Goal: Task Accomplishment & Management: Manage account settings

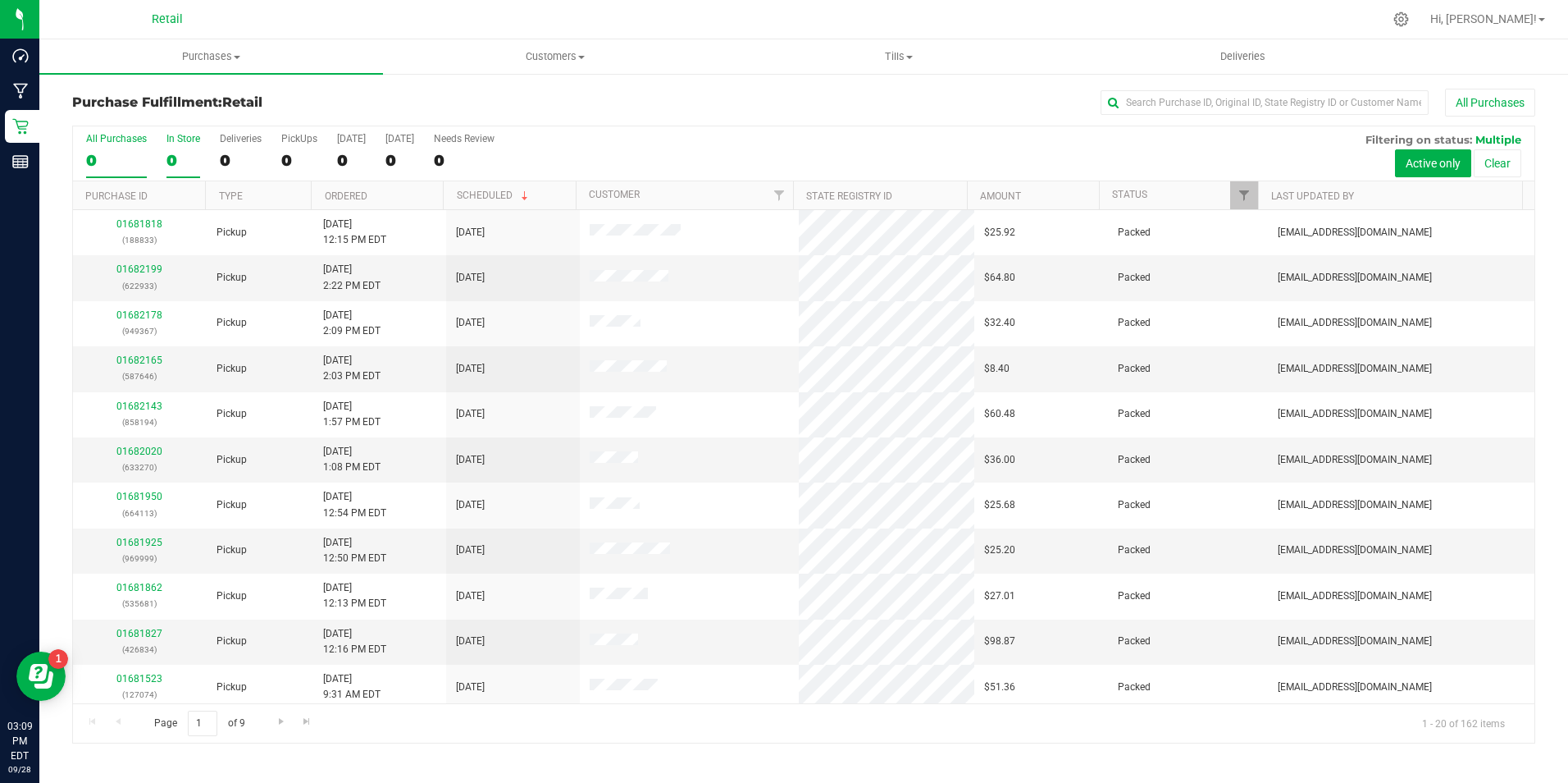
click at [196, 156] on div "0" at bounding box center [183, 160] width 34 height 19
click at [0, 0] on input "In Store 0" at bounding box center [0, 0] width 0 height 0
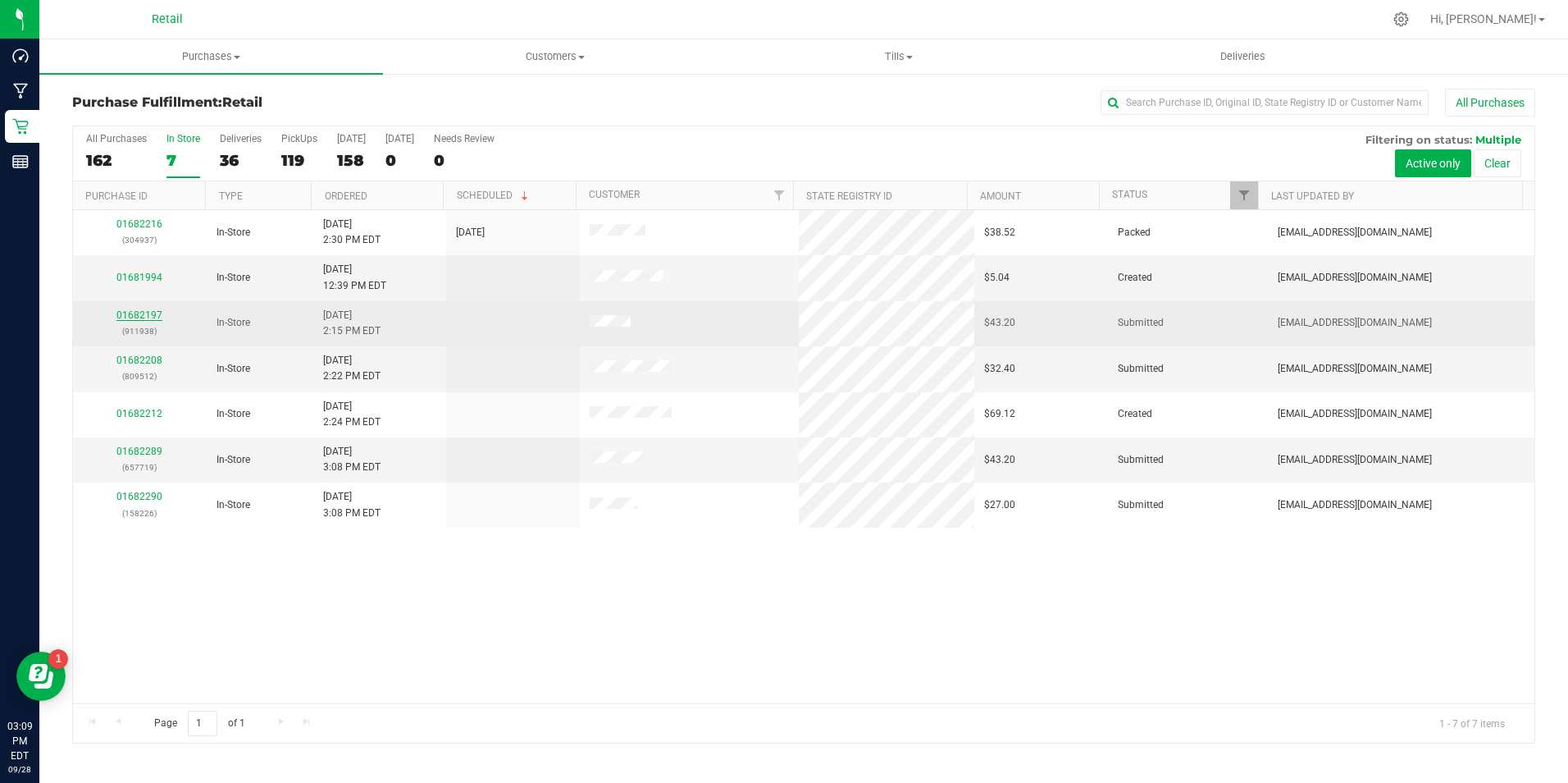
click at [135, 318] on link "01682197" at bounding box center [139, 315] width 46 height 11
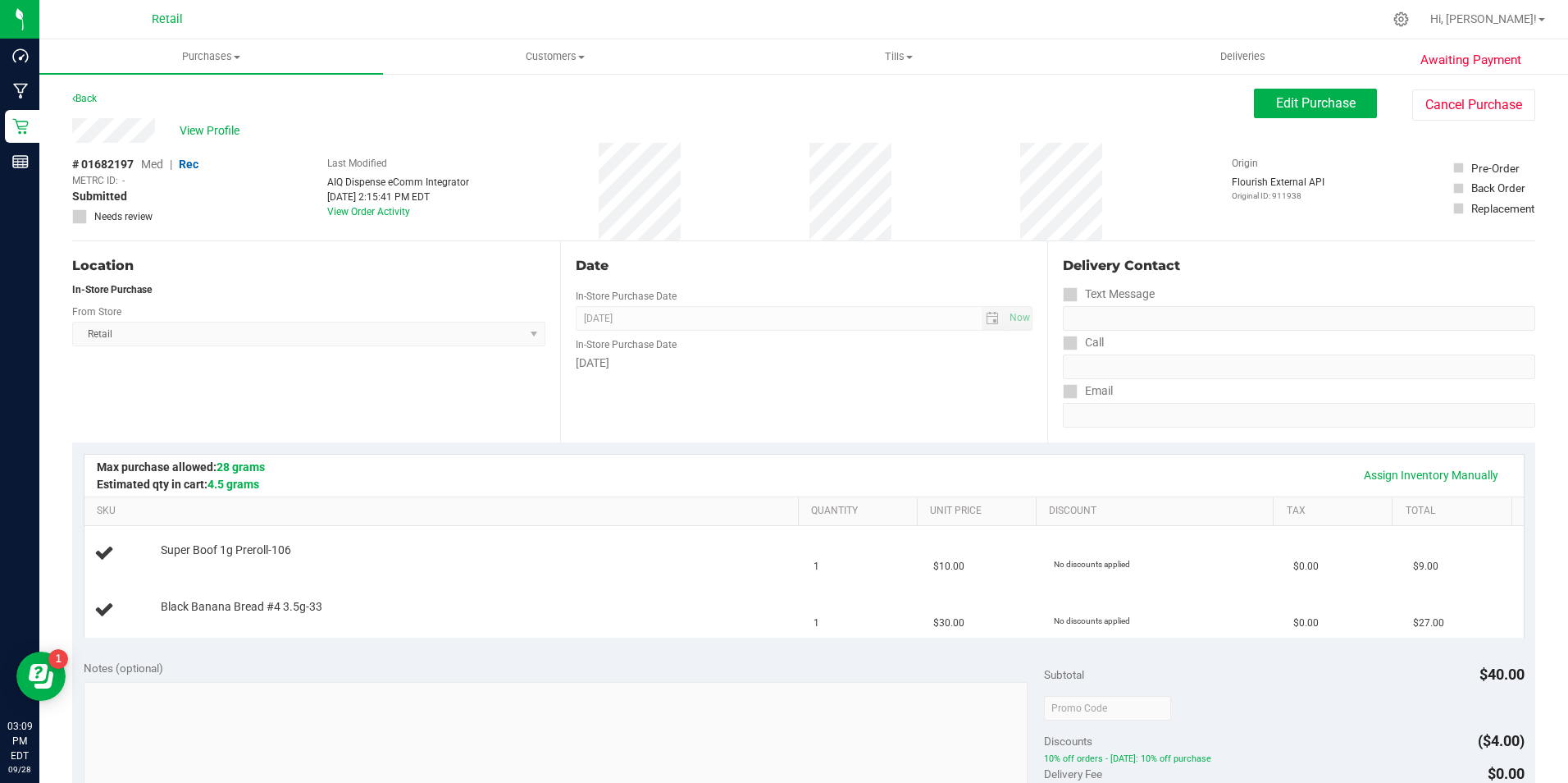
click at [1455, 121] on div "View Profile # 01682197 Med | Rec METRC ID: - Submitted Needs review Last Modif…" at bounding box center [804, 180] width 1464 height 123
click at [1439, 131] on div "View Profile # 01682197 Med | Rec METRC ID: - Submitted Needs review Last Modif…" at bounding box center [804, 180] width 1464 height 123
click at [1446, 113] on button "Cancel Purchase" at bounding box center [1474, 104] width 123 height 31
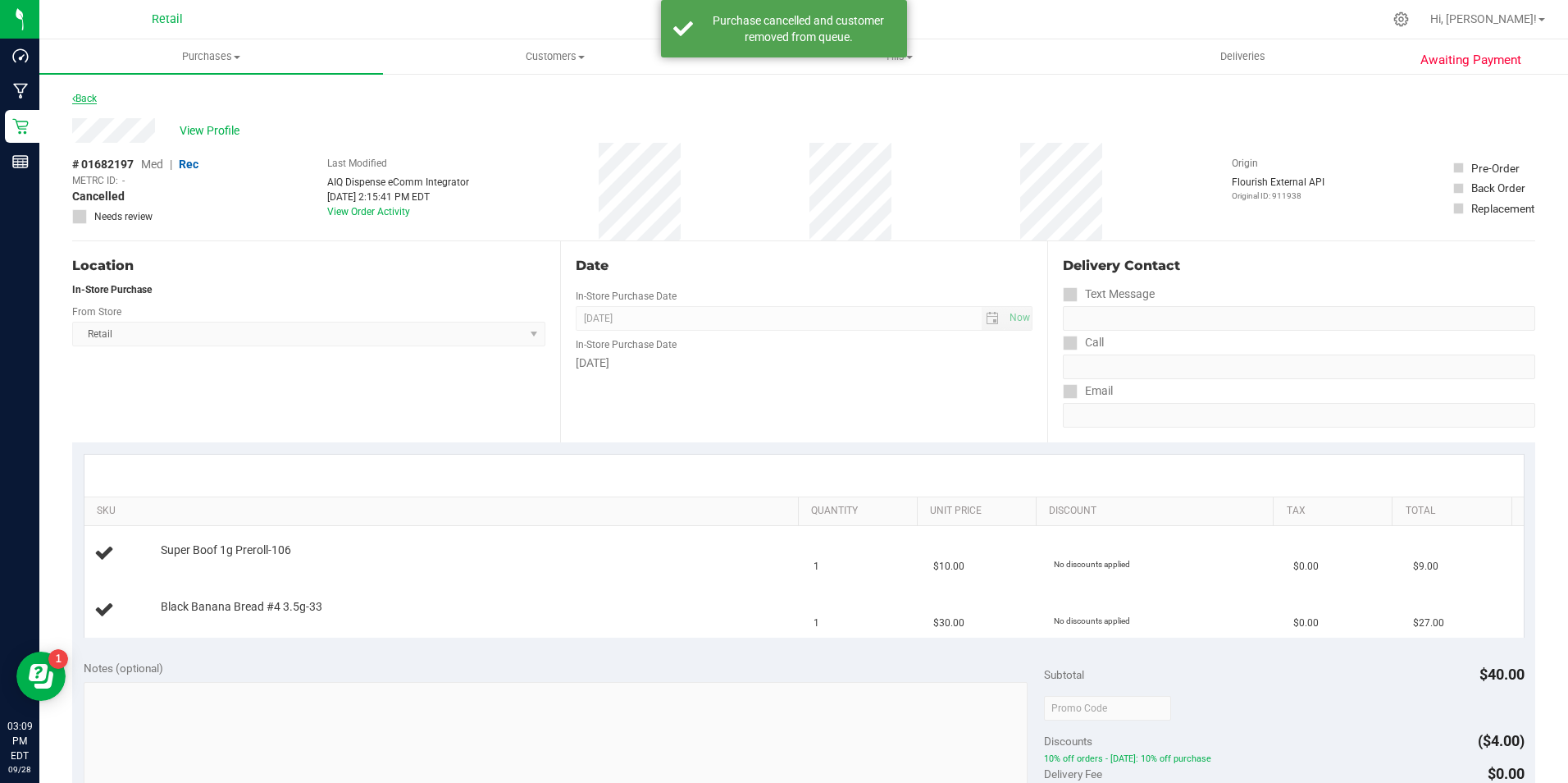
click at [93, 97] on link "Back" at bounding box center [85, 99] width 24 height 11
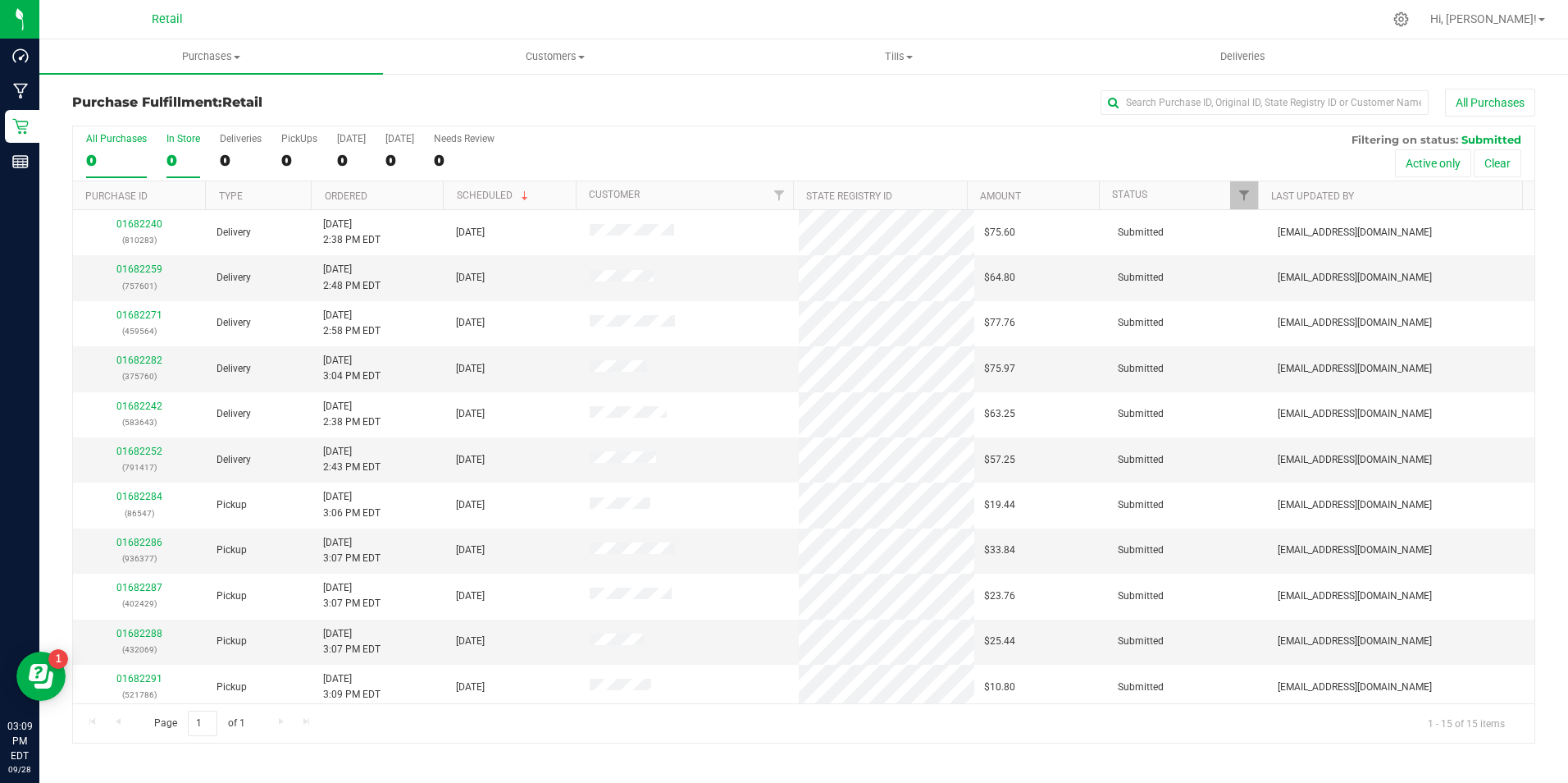
click at [172, 138] on div "In Store" at bounding box center [183, 138] width 34 height 11
click at [0, 0] on input "In Store 0" at bounding box center [0, 0] width 0 height 0
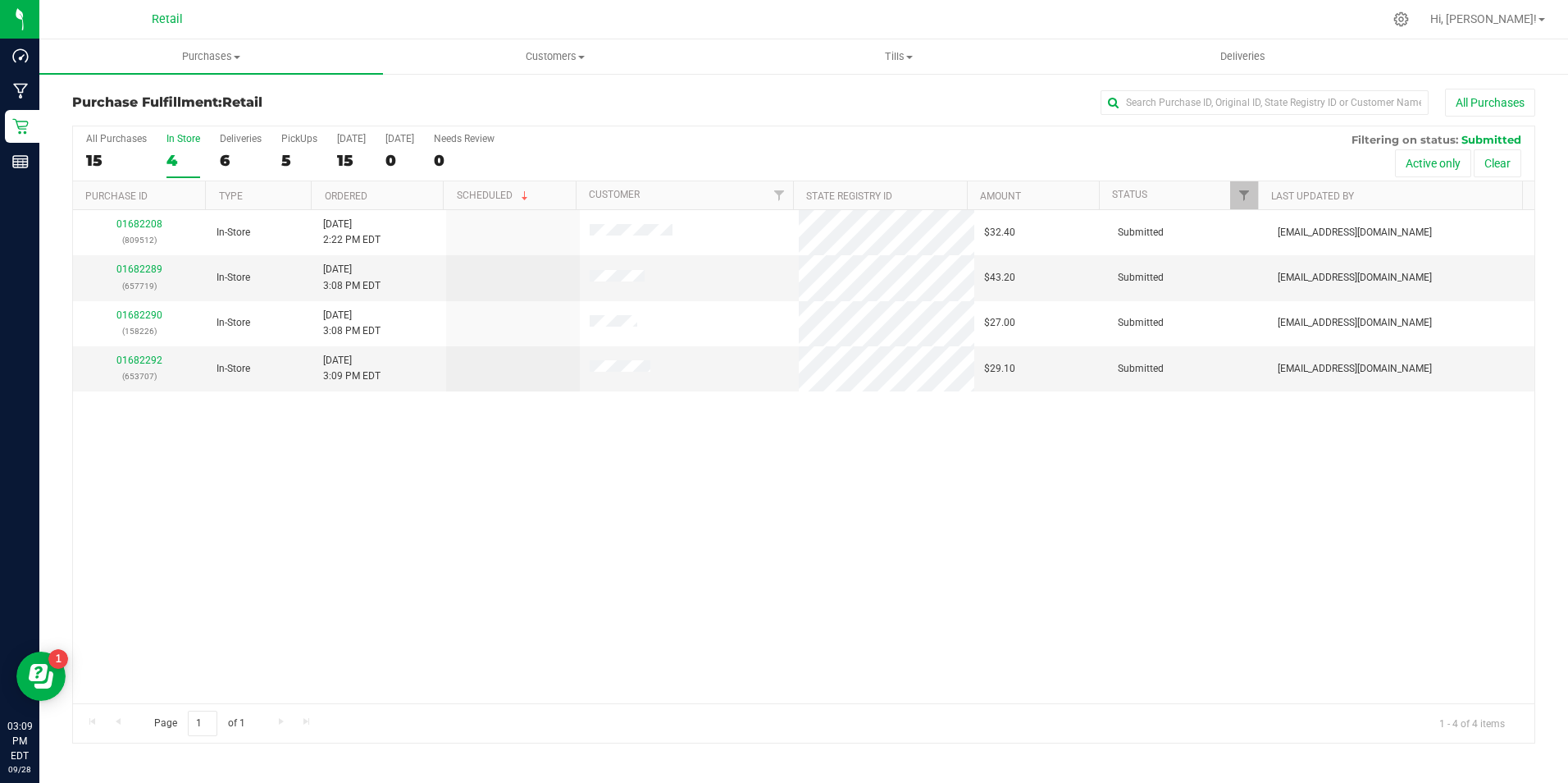
click at [183, 152] on div "4" at bounding box center [183, 160] width 34 height 19
click at [0, 0] on input "In Store 4" at bounding box center [0, 0] width 0 height 0
click at [183, 152] on div "4" at bounding box center [183, 160] width 34 height 19
click at [0, 0] on input "In Store 4" at bounding box center [0, 0] width 0 height 0
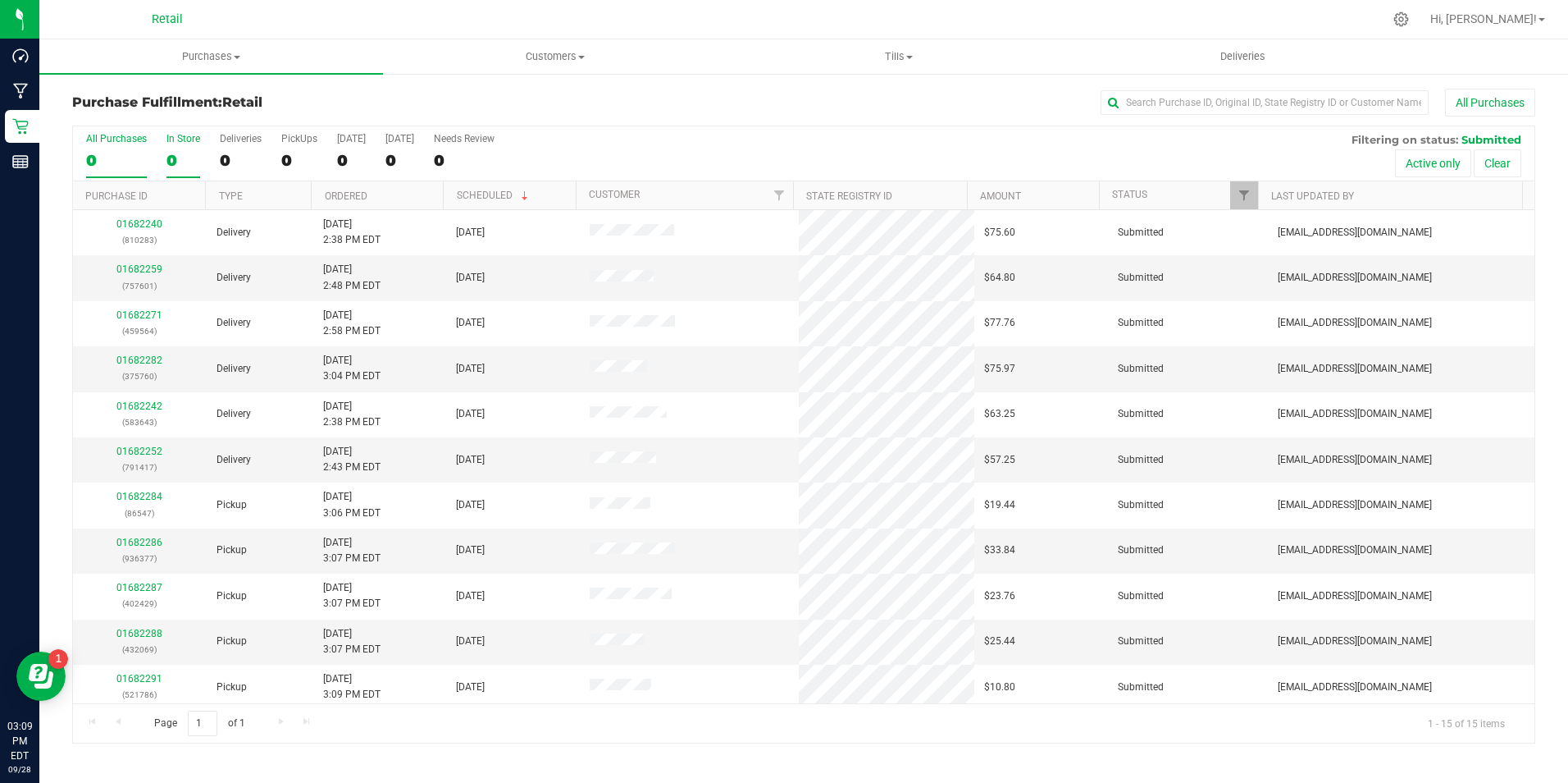
click at [196, 149] on label "In Store 0" at bounding box center [183, 155] width 34 height 45
click at [0, 0] on input "In Store 0" at bounding box center [0, 0] width 0 height 0
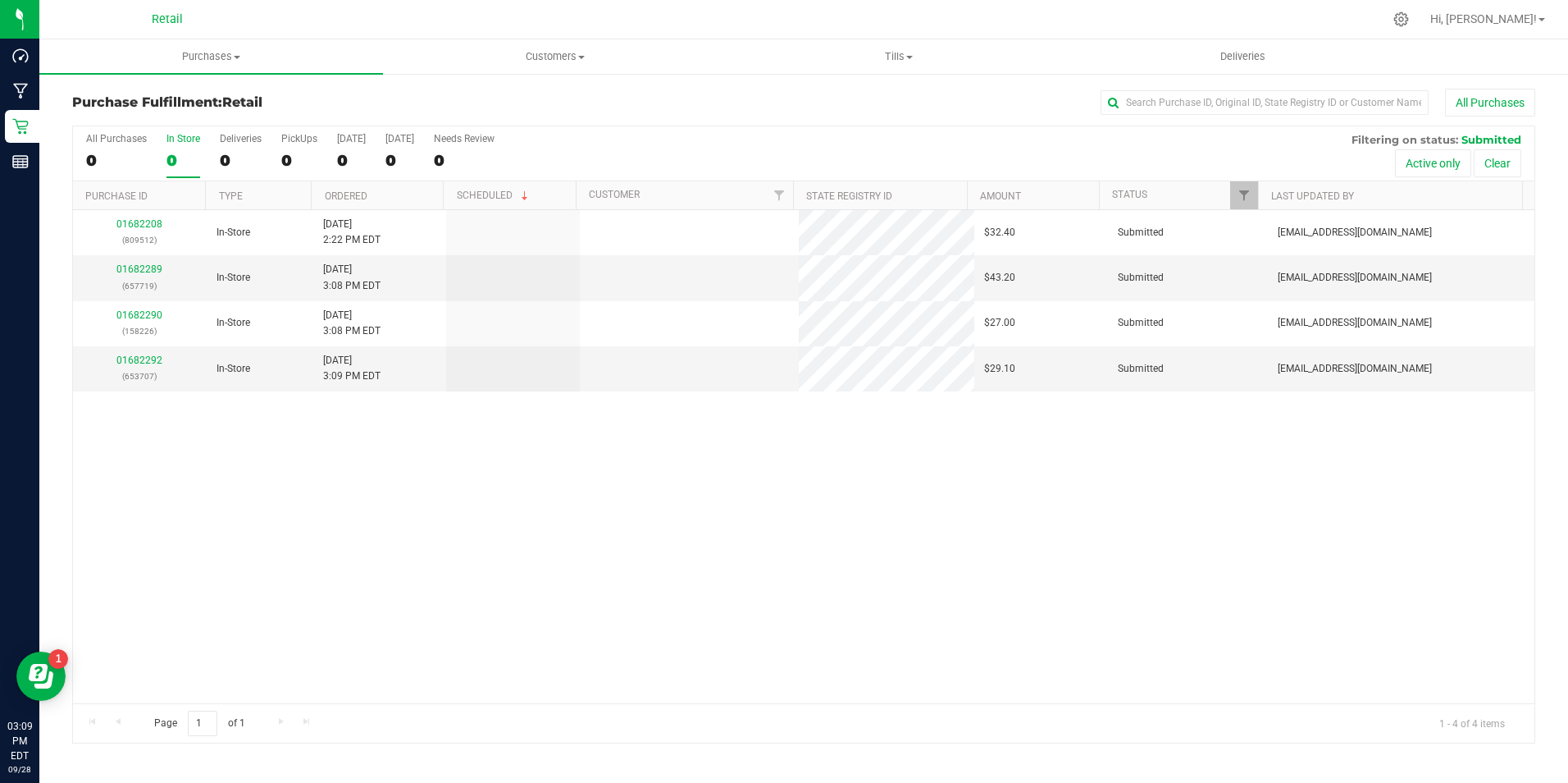
click at [194, 149] on label "In Store 0" at bounding box center [183, 155] width 34 height 45
click at [0, 0] on input "In Store 0" at bounding box center [0, 0] width 0 height 0
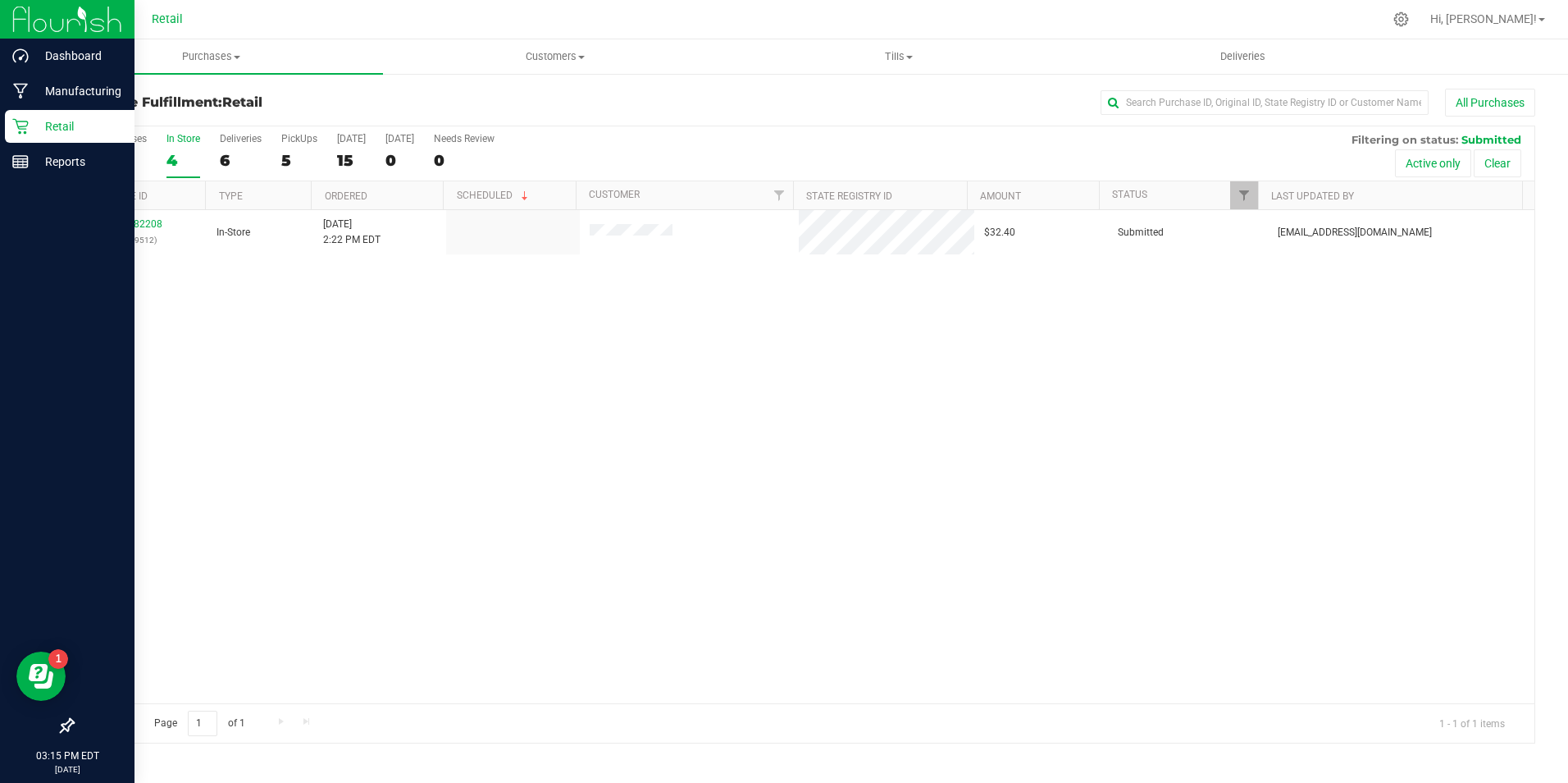
click at [13, 136] on div "Retail" at bounding box center [70, 126] width 130 height 33
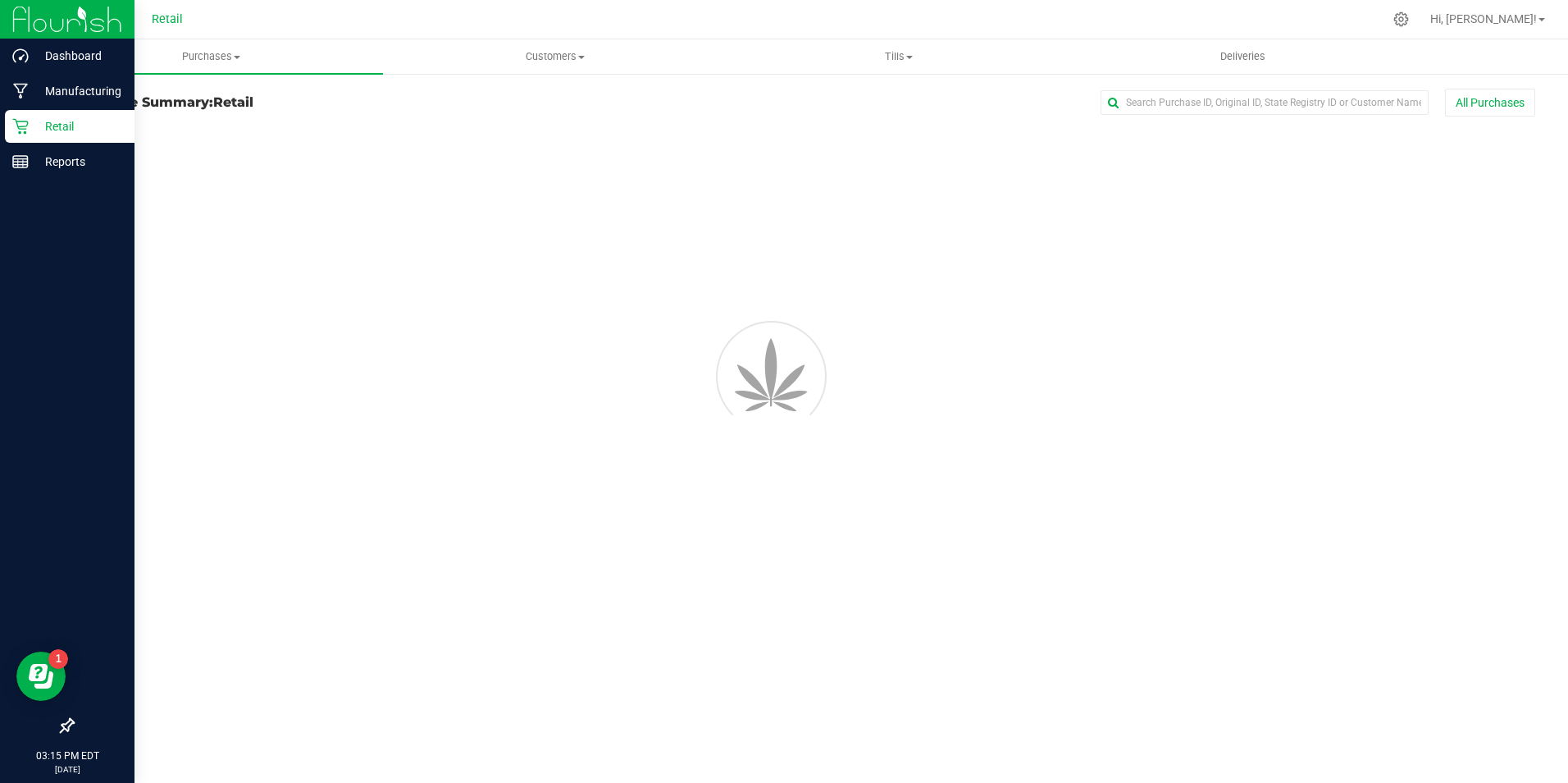
click at [13, 136] on div "Retail" at bounding box center [70, 126] width 130 height 33
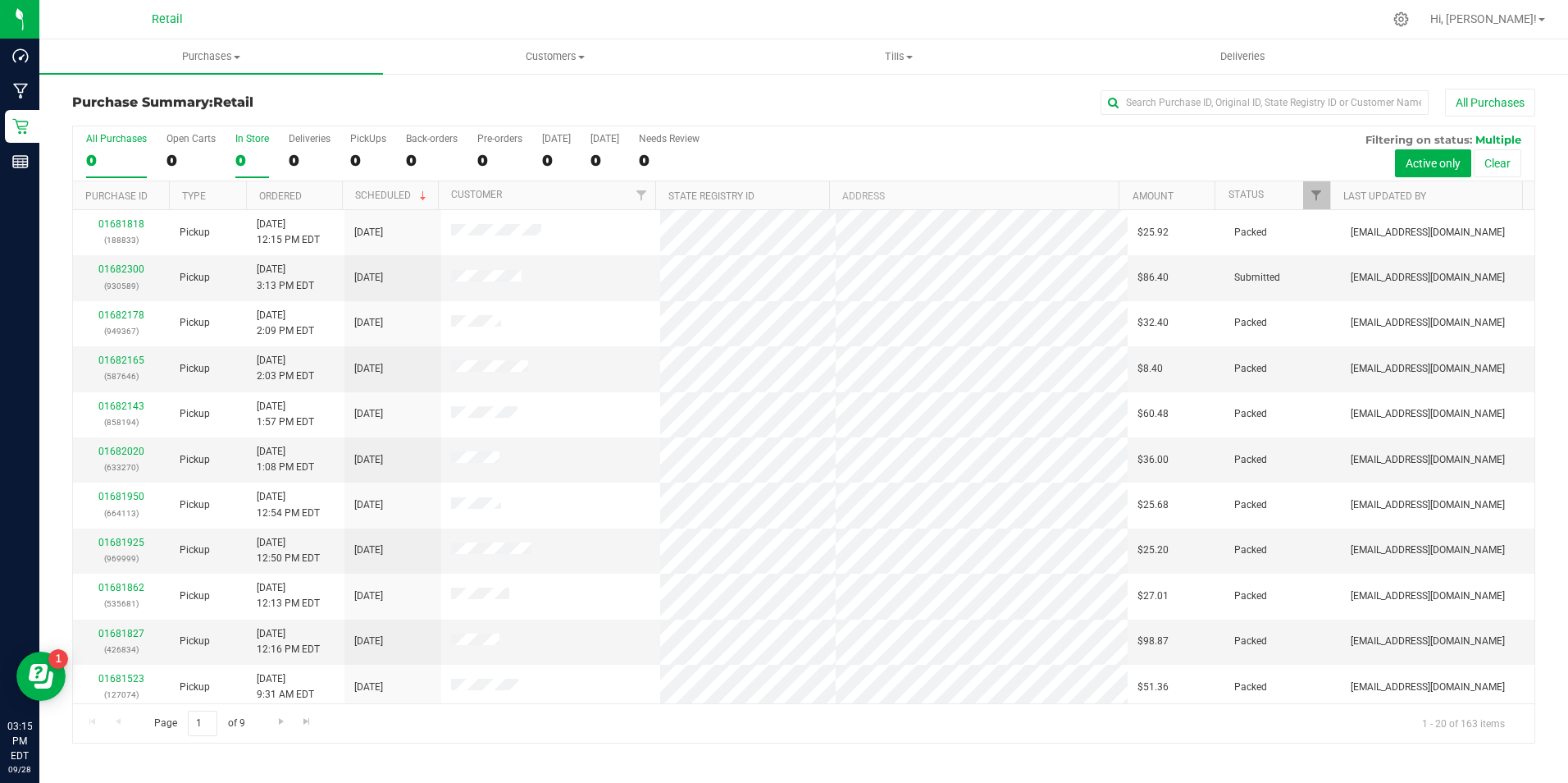
click at [262, 162] on div "0" at bounding box center [252, 160] width 34 height 19
click at [0, 0] on input "In Store 0" at bounding box center [0, 0] width 0 height 0
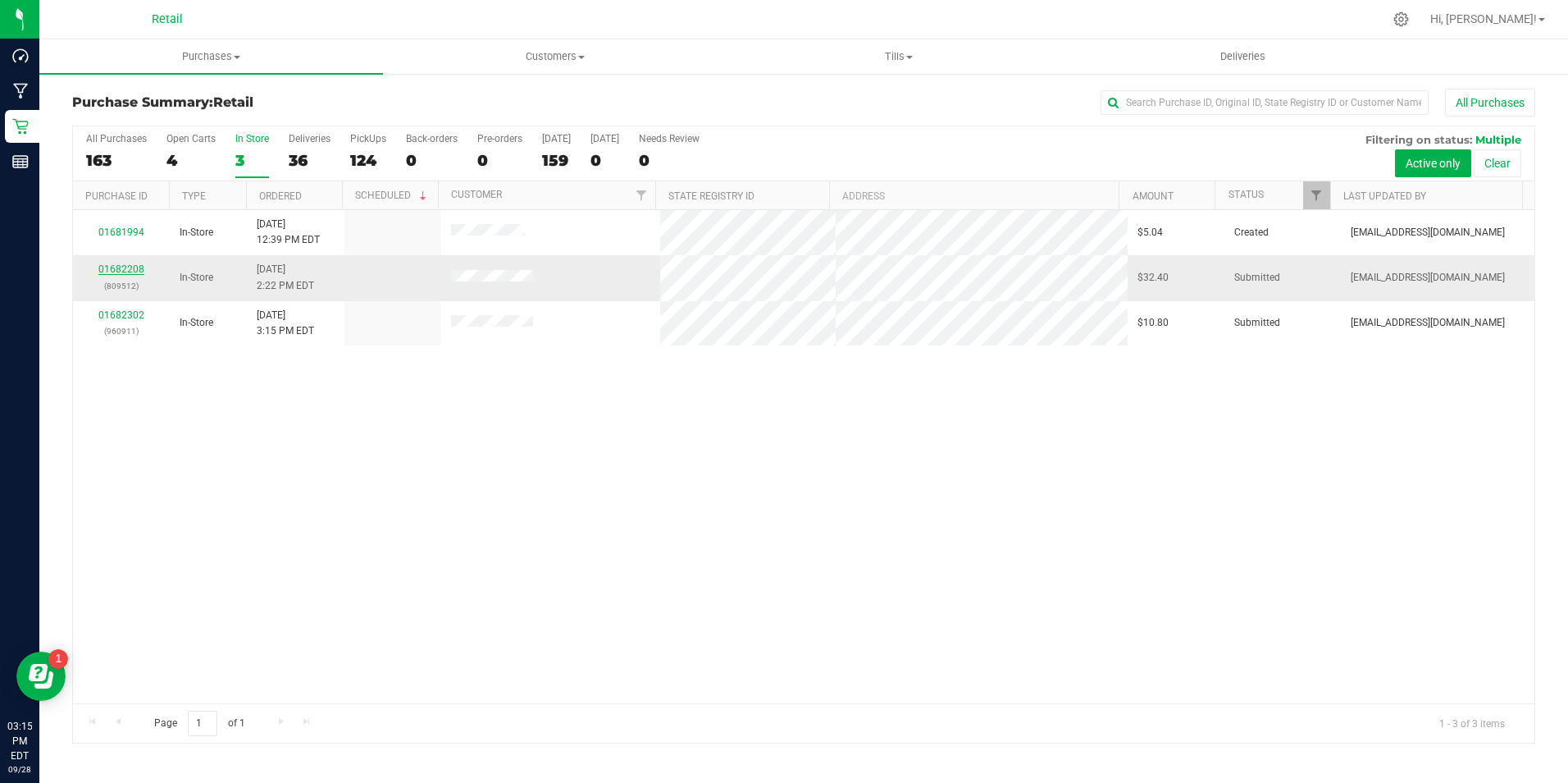
click at [138, 266] on link "01682208" at bounding box center [121, 269] width 46 height 11
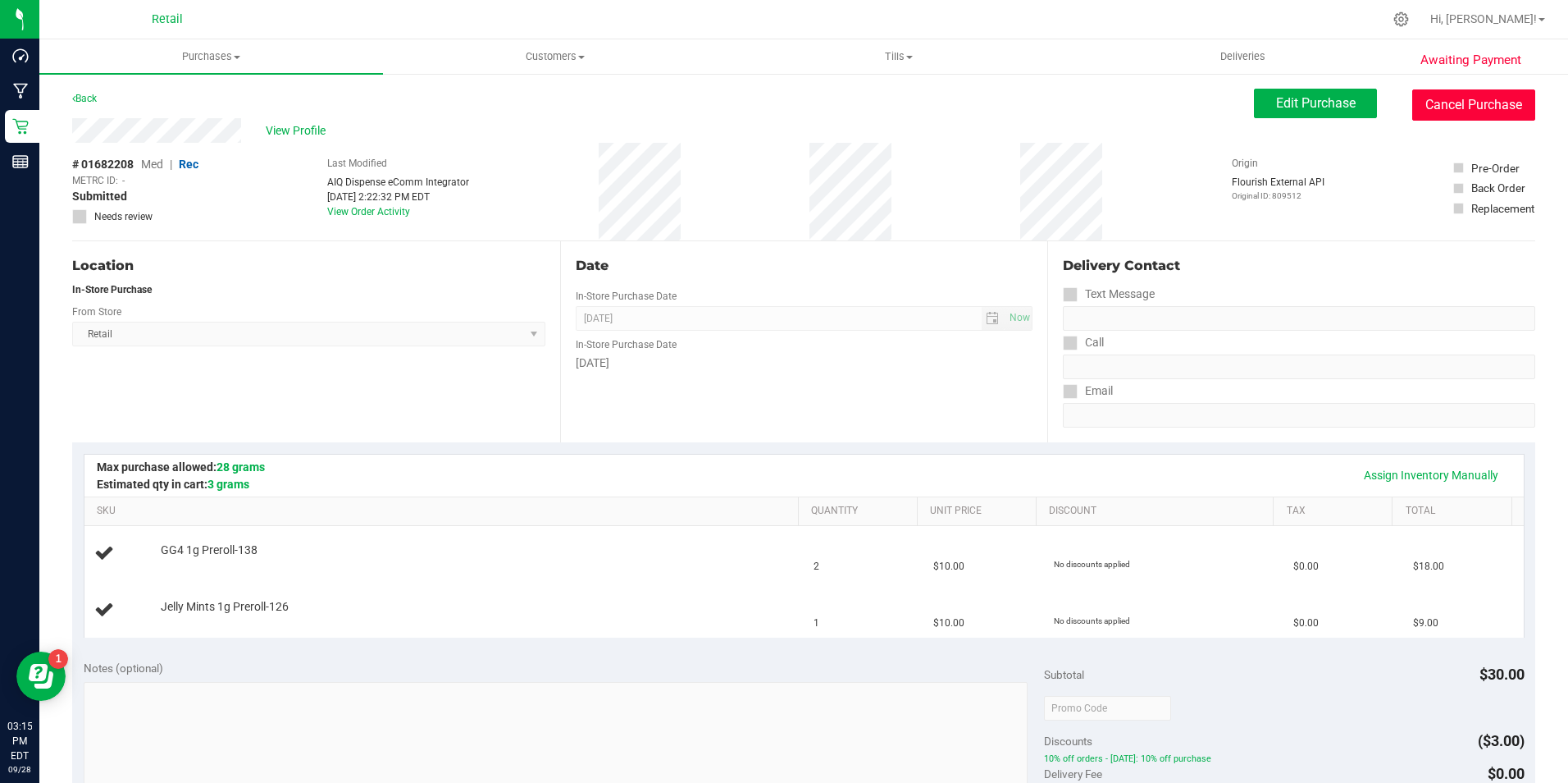
click at [1444, 112] on button "Cancel Purchase" at bounding box center [1474, 104] width 123 height 31
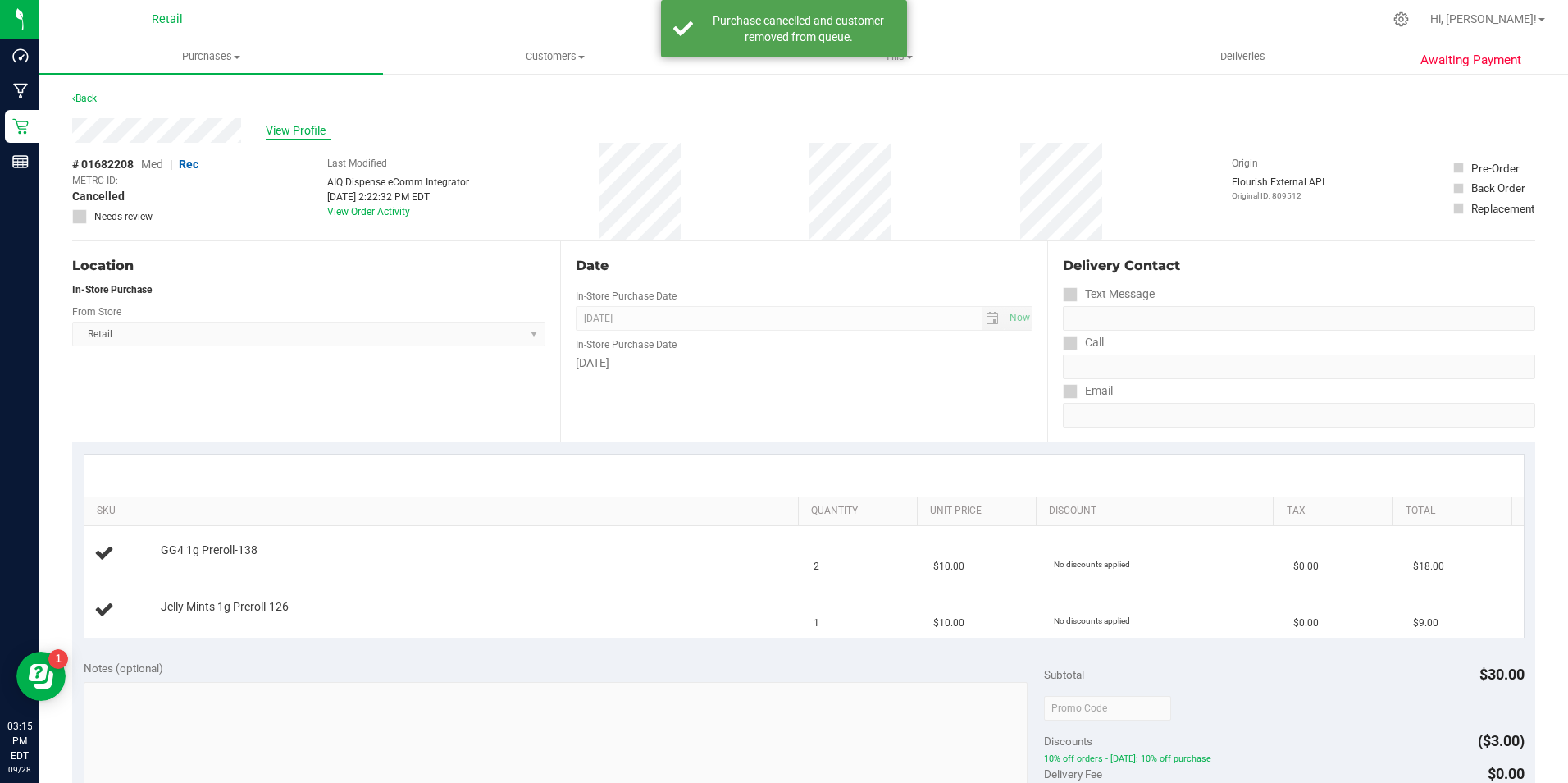
click at [307, 132] on span "View Profile" at bounding box center [299, 131] width 66 height 17
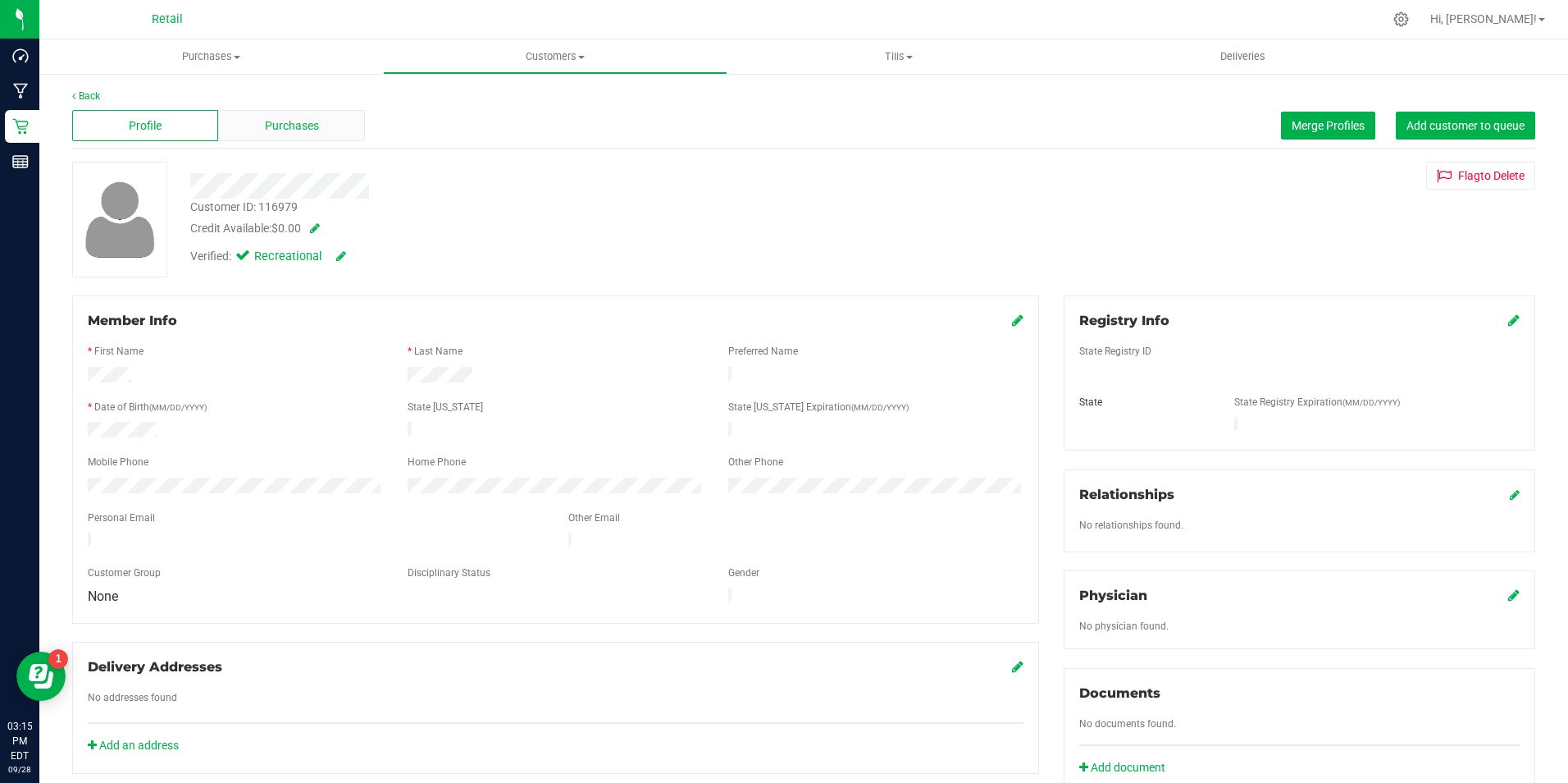
click at [318, 120] on div "Purchases" at bounding box center [291, 125] width 146 height 31
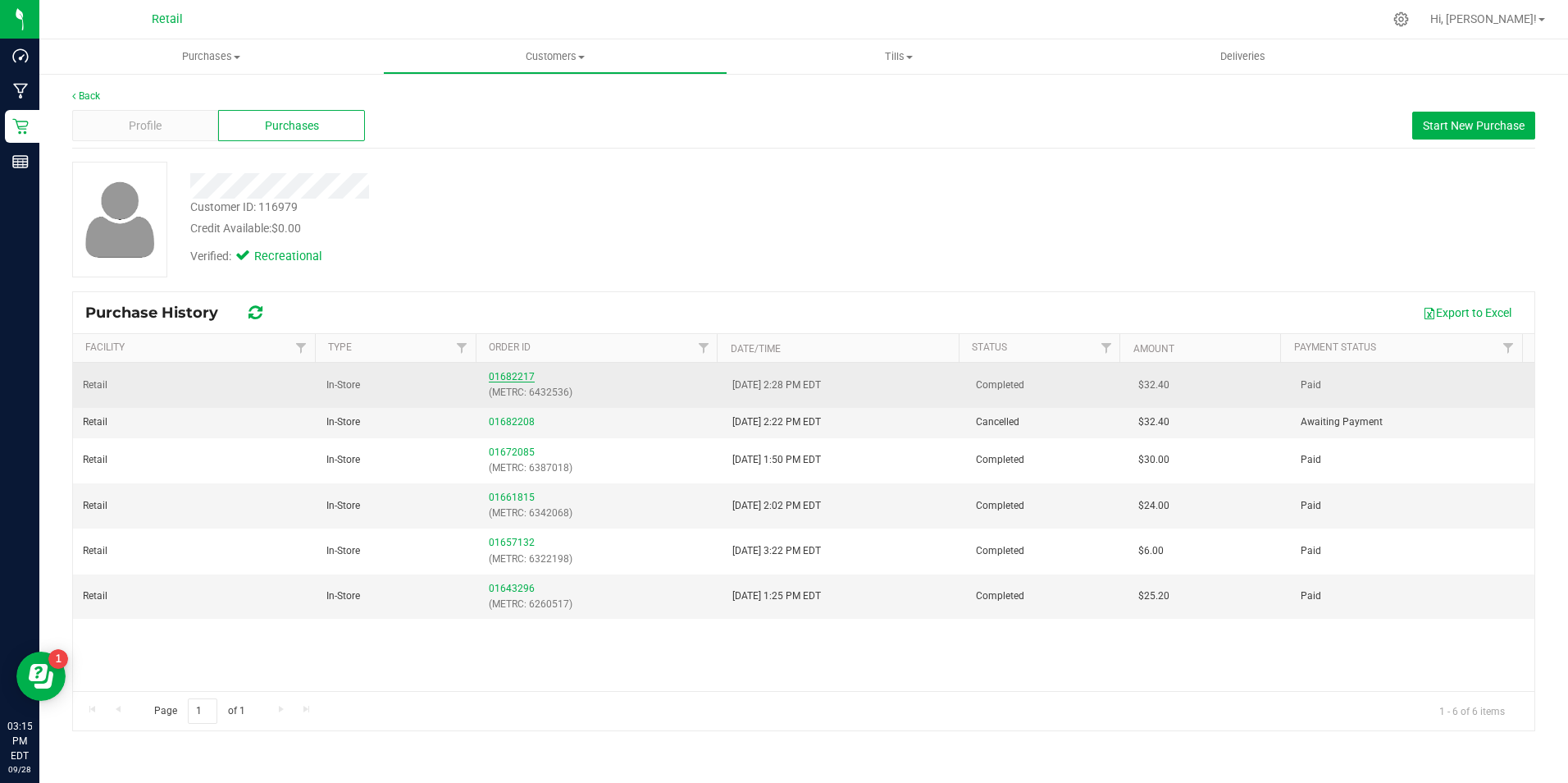
click at [512, 376] on link "01682217" at bounding box center [512, 376] width 46 height 11
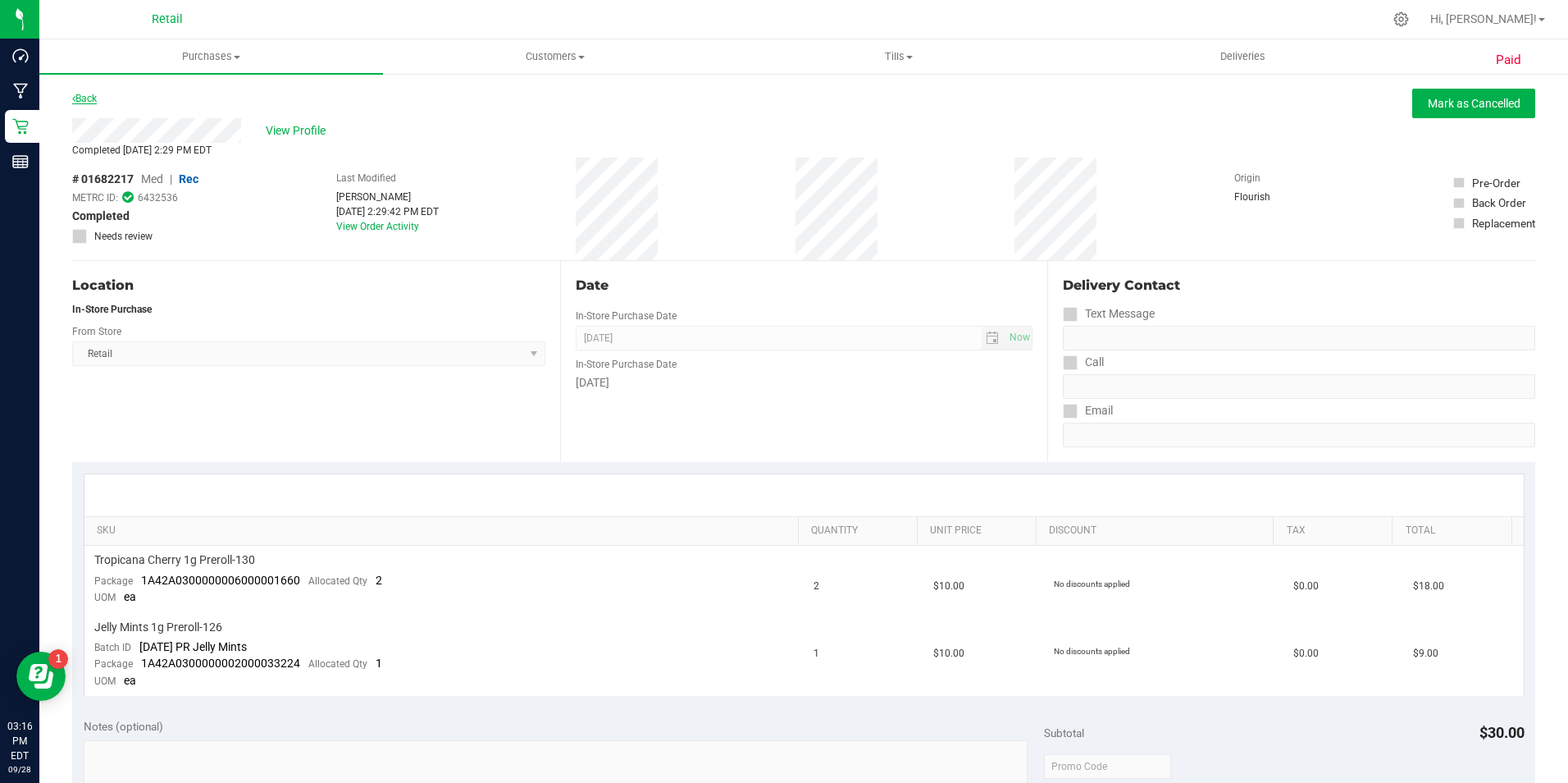
click at [87, 98] on link "Back" at bounding box center [85, 99] width 24 height 11
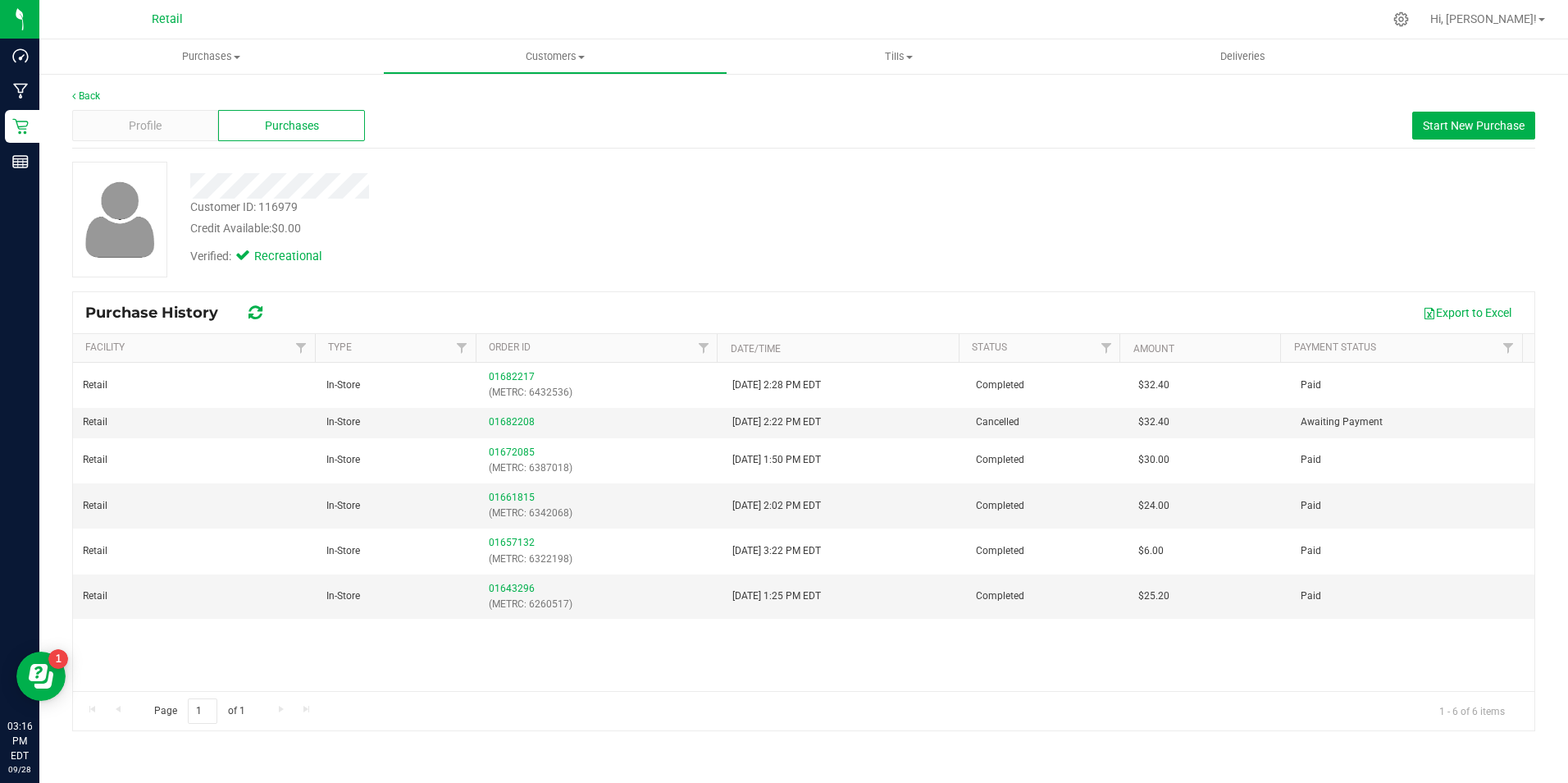
click at [81, 86] on div "Back Profile Purchases Start New Purchase Customer ID: 116979 Credit Available:…" at bounding box center [804, 410] width 1529 height 676
click at [94, 89] on div "Back" at bounding box center [804, 96] width 1464 height 15
click at [97, 96] on link "Back" at bounding box center [87, 96] width 28 height 11
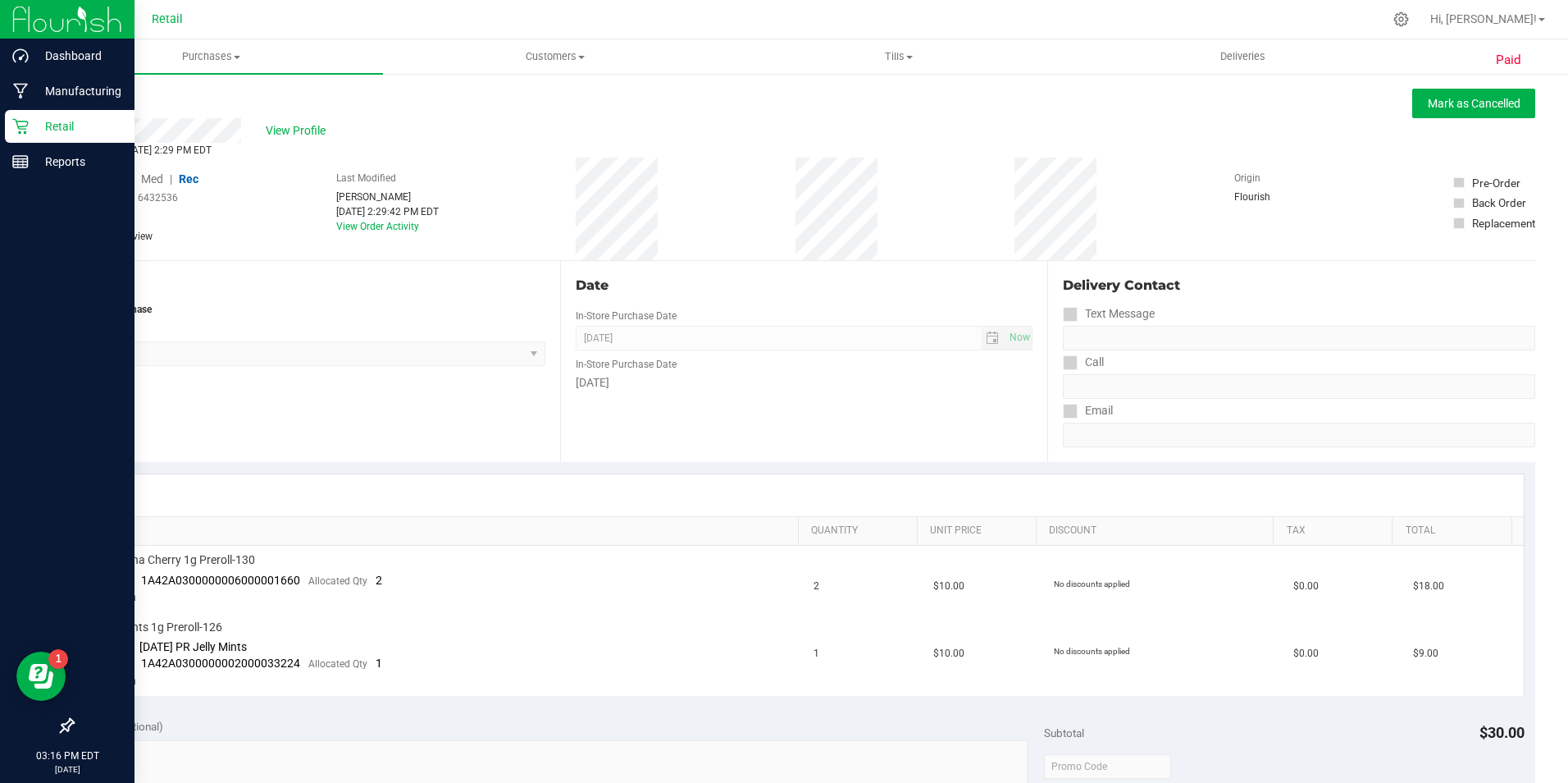
click at [9, 125] on div "Retail" at bounding box center [70, 126] width 130 height 33
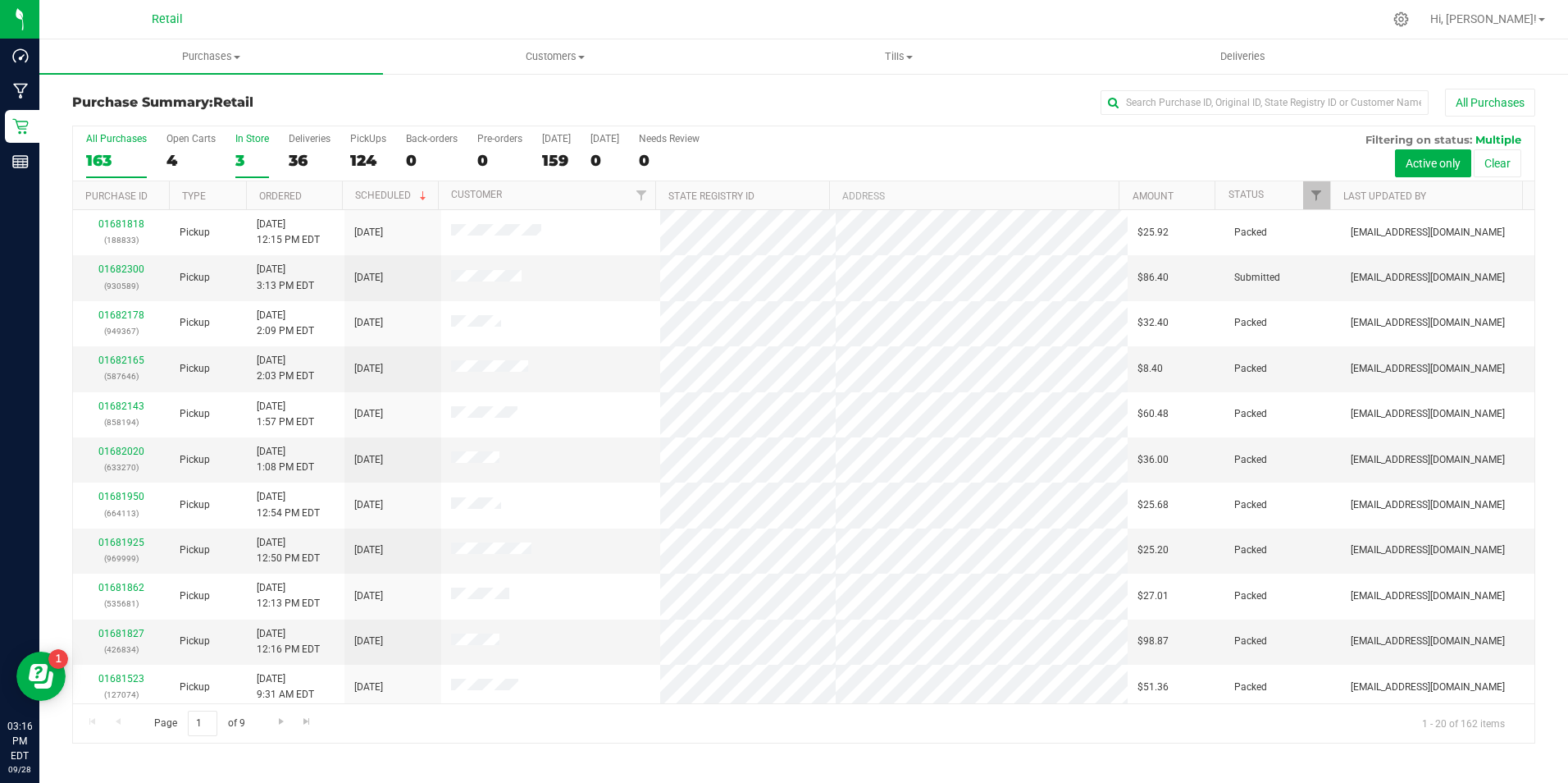
click at [252, 148] on label "In Store 3" at bounding box center [252, 155] width 34 height 45
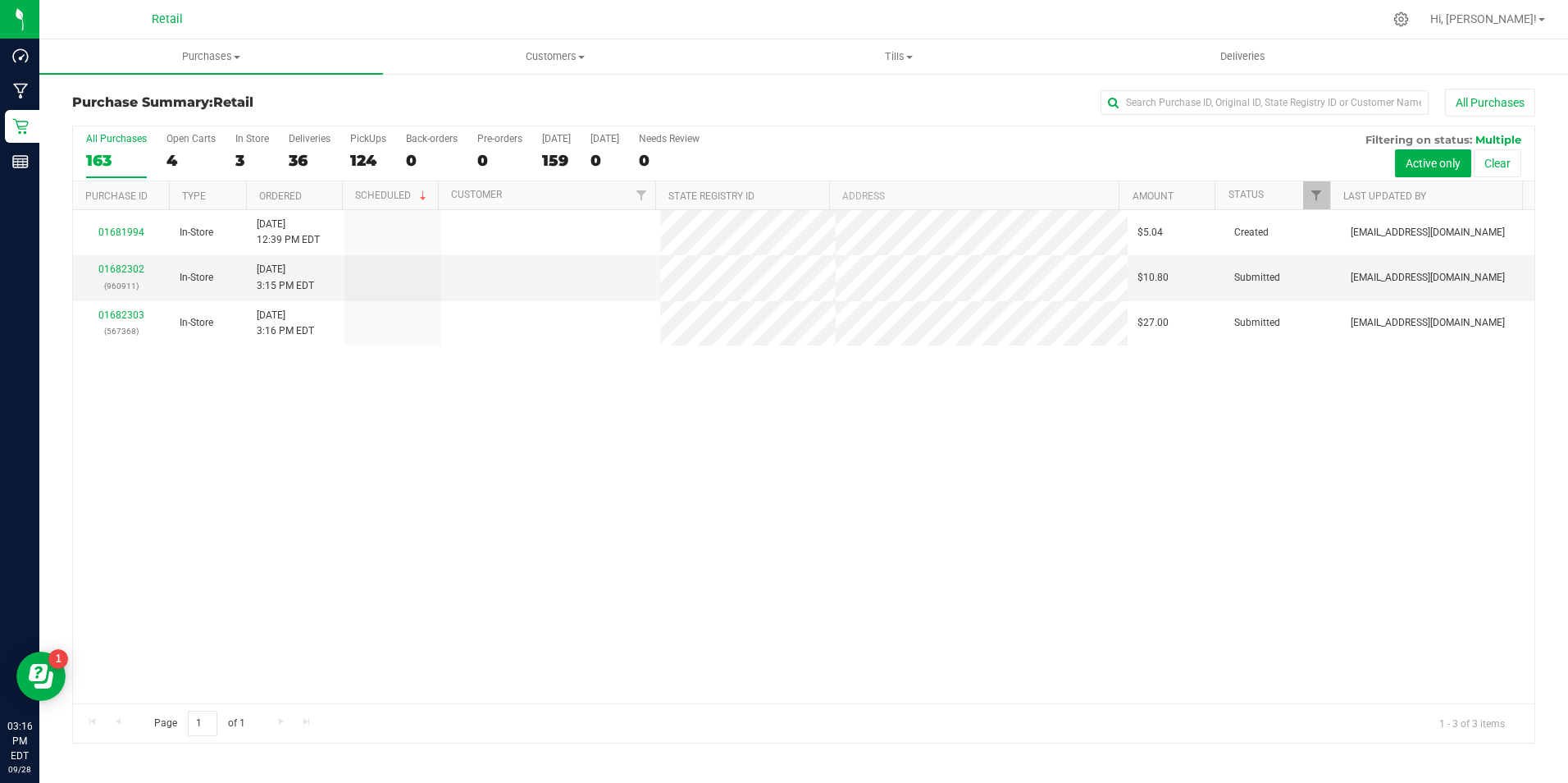
click at [252, 148] on label "In Store 3" at bounding box center [252, 155] width 34 height 45
click at [0, 0] on input "In Store 3" at bounding box center [0, 0] width 0 height 0
click at [164, 140] on div "All Purchases 161 Open Carts 4 In Store 3 Deliveries 36 PickUps 122 Back-orders…" at bounding box center [804, 153] width 1462 height 55
click at [244, 159] on div "3" at bounding box center [252, 160] width 34 height 19
click at [0, 0] on input "In Store 3" at bounding box center [0, 0] width 0 height 0
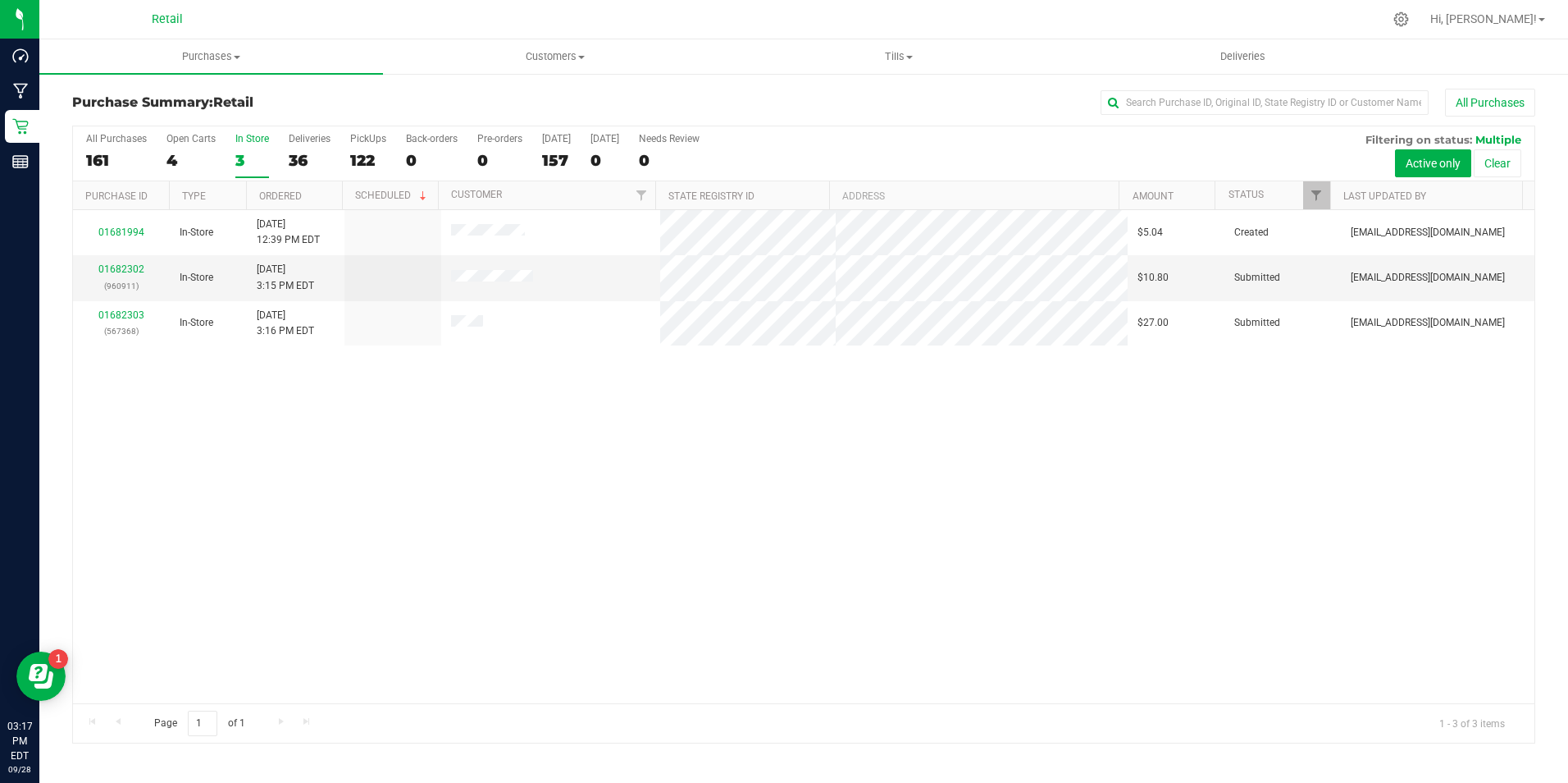
click at [153, 150] on div "All Purchases 161 Open Carts 4 In Store 3 Deliveries 36 PickUps 122 Back-orders…" at bounding box center [804, 153] width 1462 height 55
drag, startPoint x: 153, startPoint y: 150, endPoint x: 167, endPoint y: 153, distance: 14.3
click at [167, 153] on div "4" at bounding box center [191, 160] width 49 height 19
click at [0, 0] on input "Open Carts 4" at bounding box center [0, 0] width 0 height 0
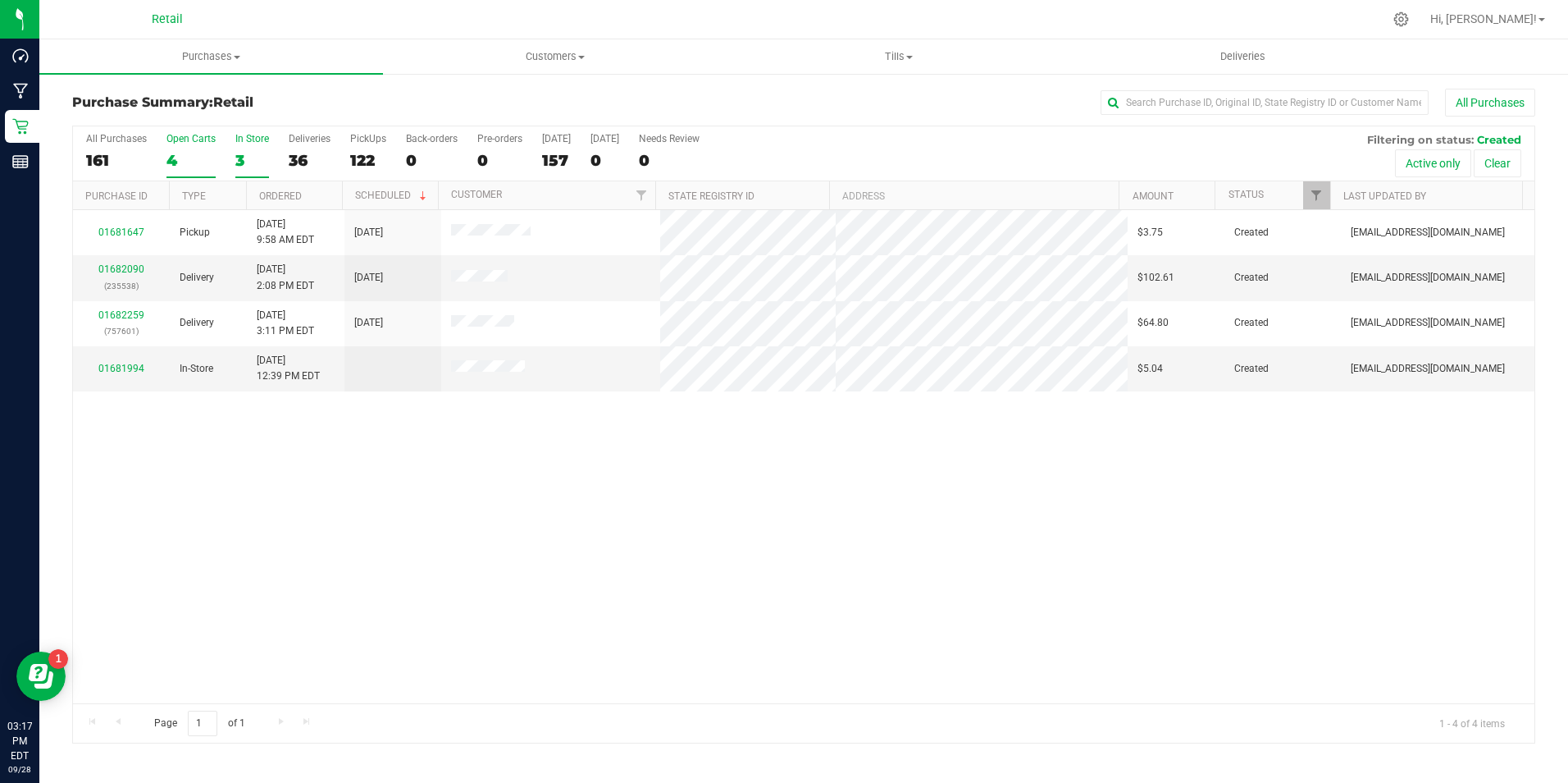
click at [255, 152] on div "3" at bounding box center [252, 160] width 34 height 19
click at [0, 0] on input "In Store 3" at bounding box center [0, 0] width 0 height 0
click at [121, 368] on link "01682304" at bounding box center [121, 368] width 46 height 11
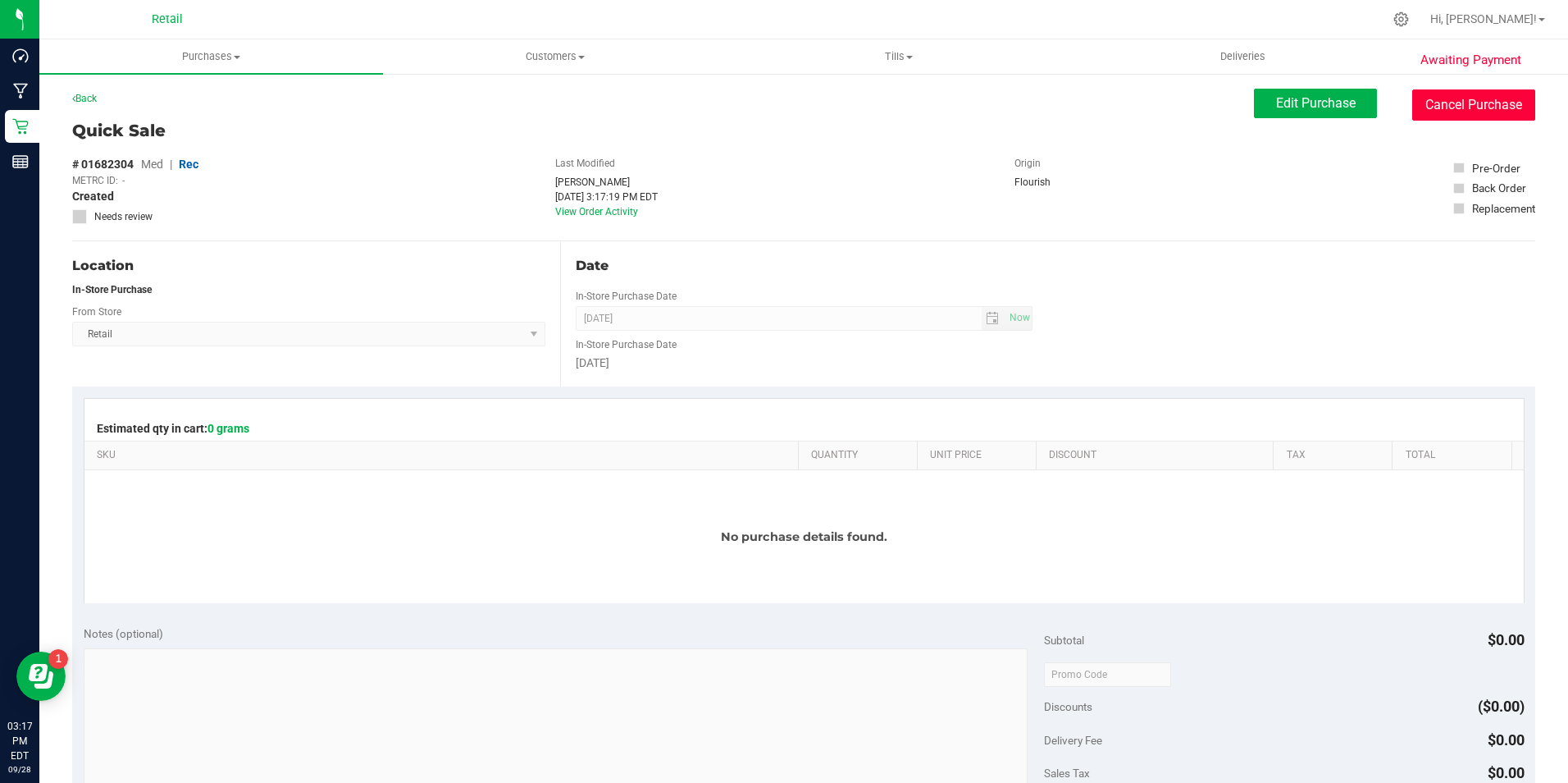
click at [1503, 110] on button "Cancel Purchase" at bounding box center [1474, 104] width 123 height 31
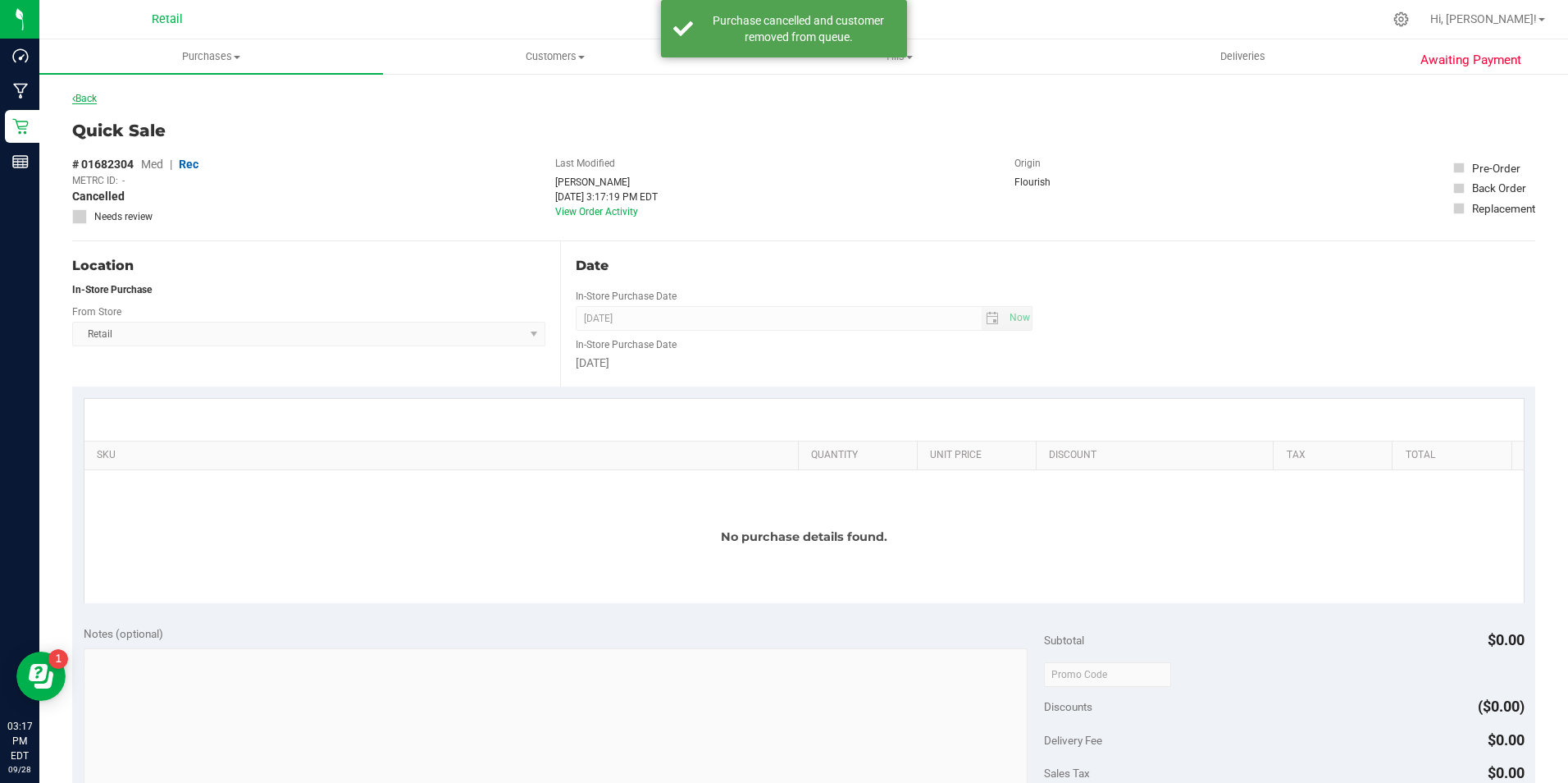
click at [78, 100] on link "Back" at bounding box center [85, 99] width 24 height 11
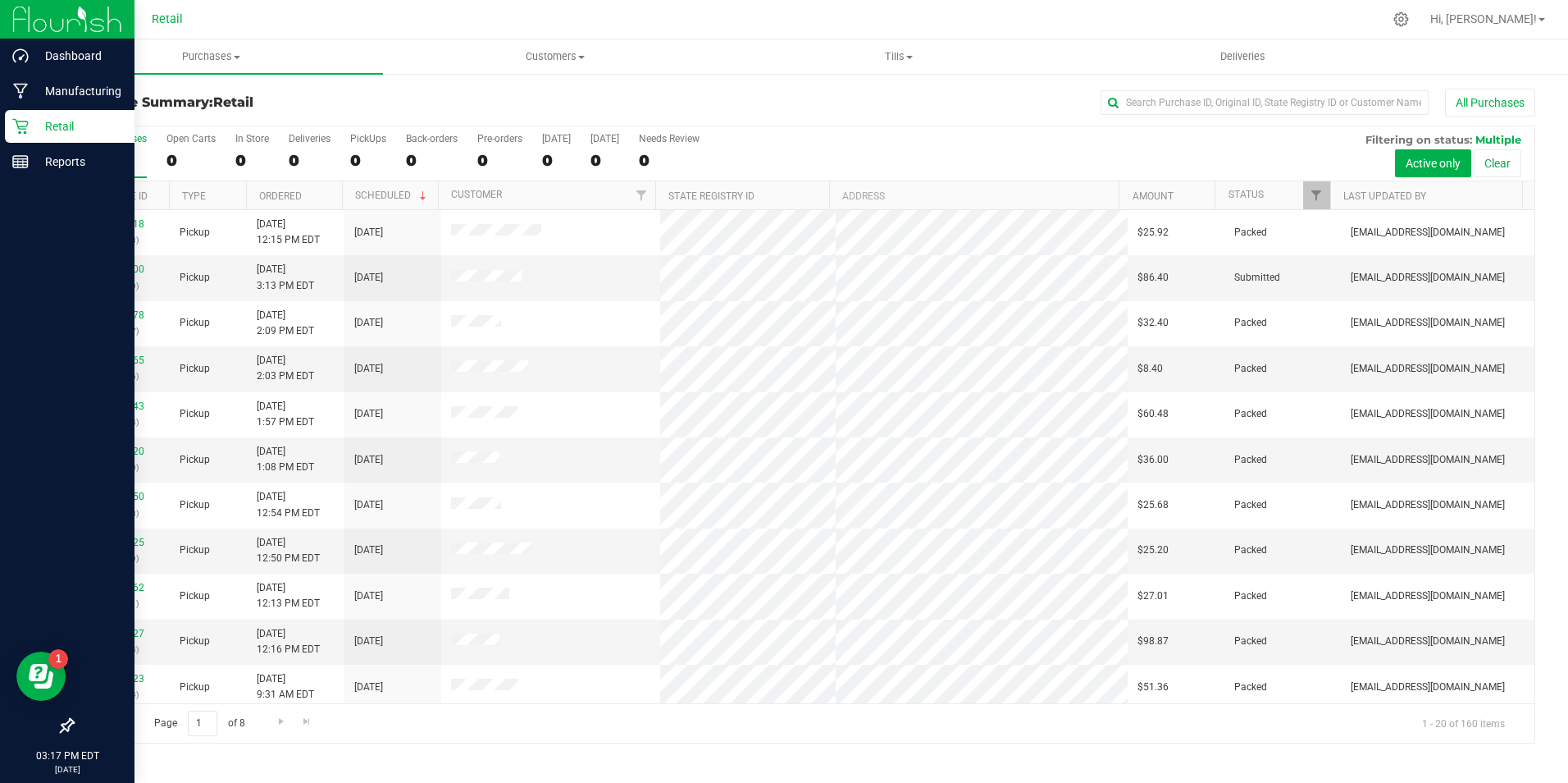
click at [39, 133] on p "Retail" at bounding box center [78, 126] width 99 height 20
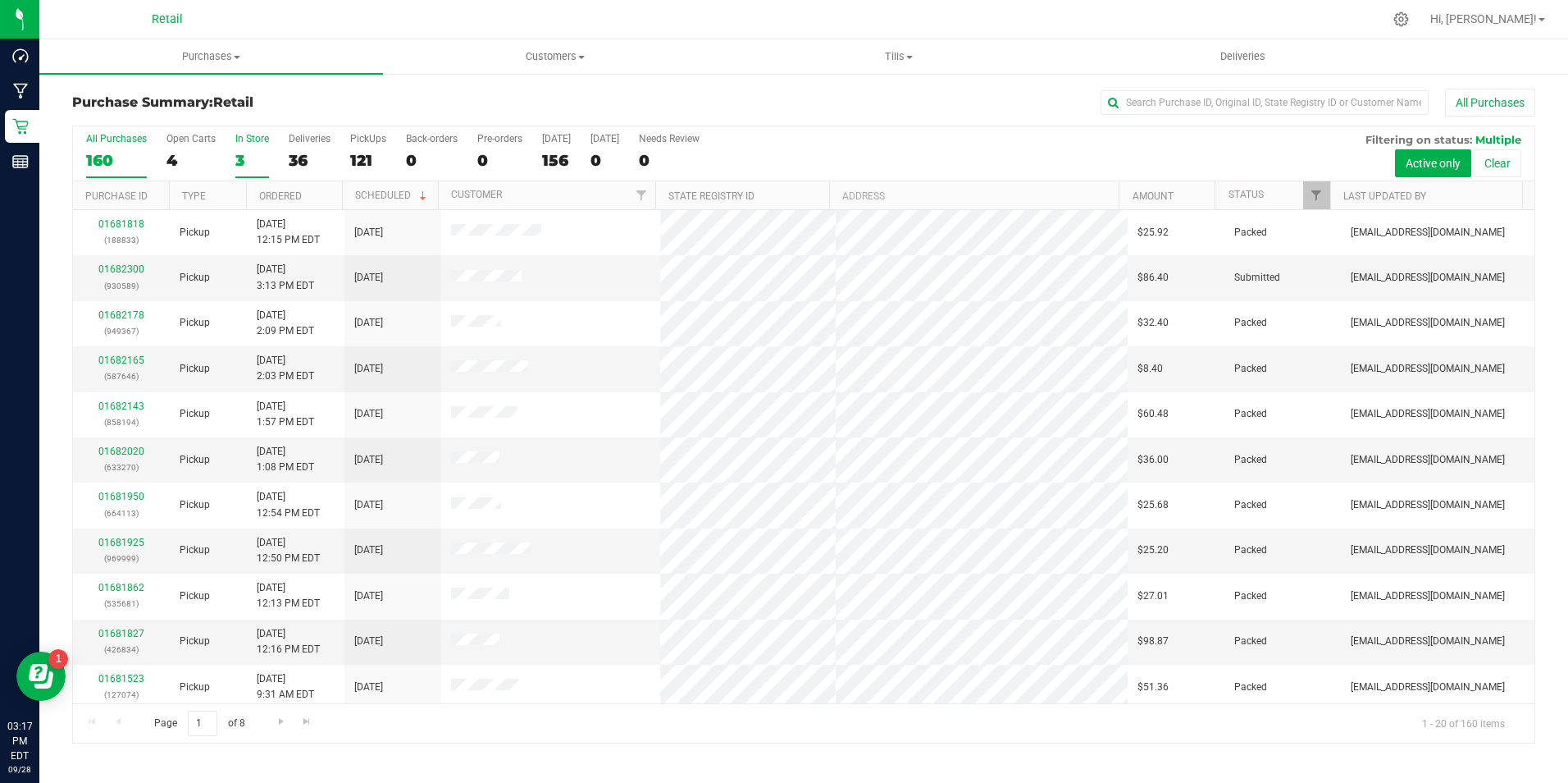
click at [246, 151] on div "3" at bounding box center [252, 160] width 34 height 19
click at [0, 0] on input "In Store 3" at bounding box center [0, 0] width 0 height 0
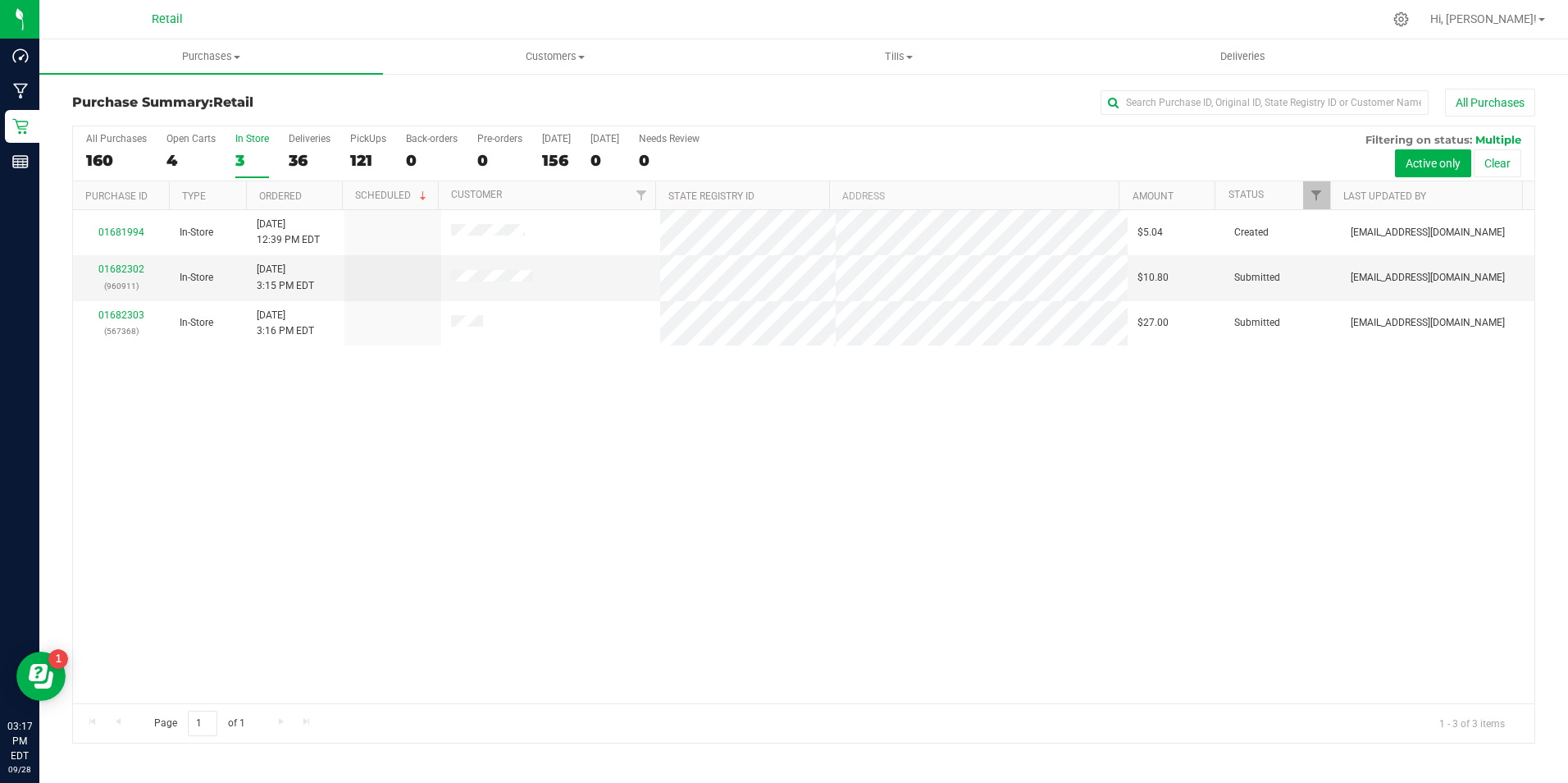
click at [246, 151] on div "3" at bounding box center [252, 160] width 34 height 19
click at [0, 0] on input "In Store 3" at bounding box center [0, 0] width 0 height 0
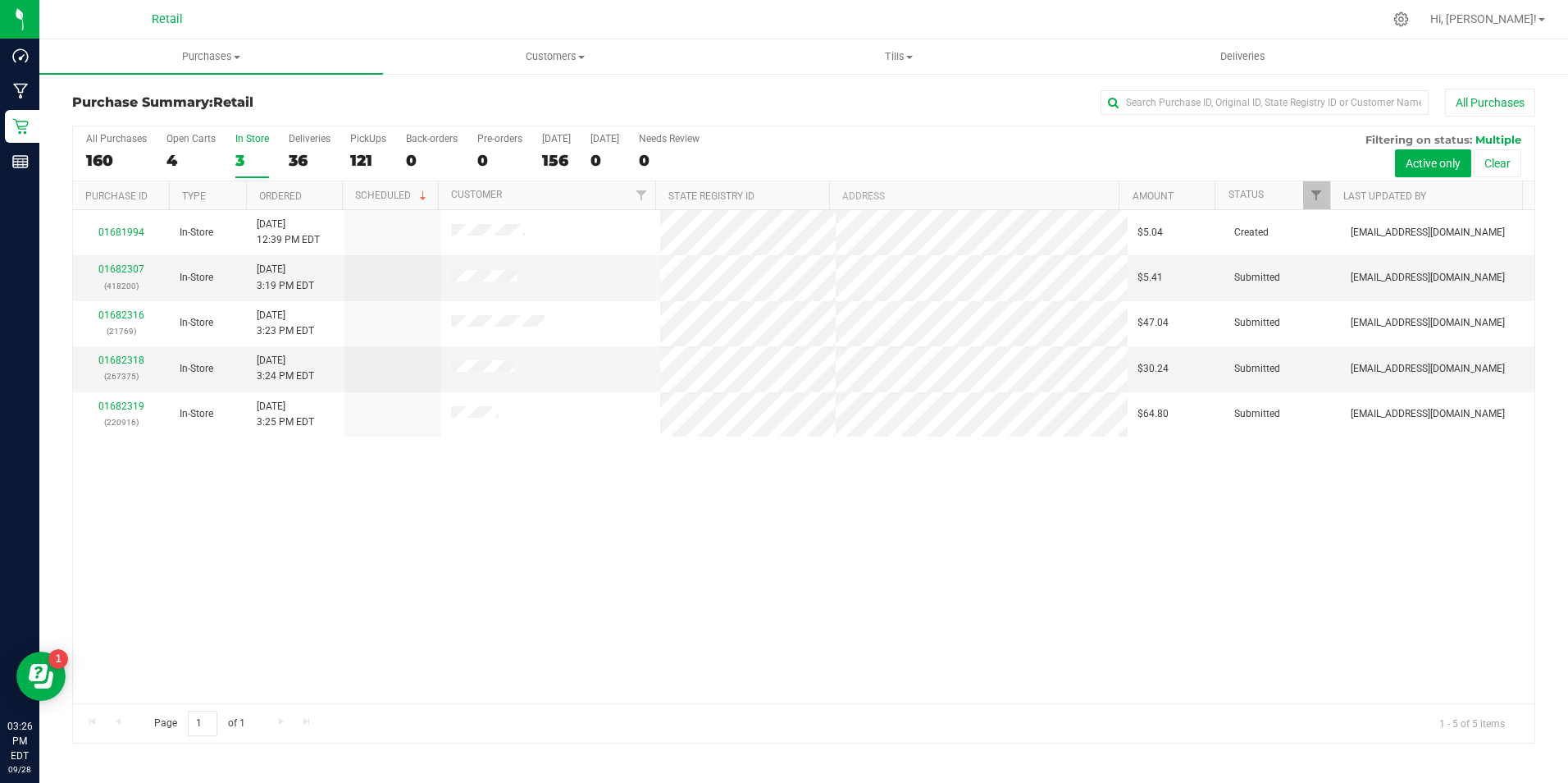
click at [246, 149] on label "In Store 3" at bounding box center [252, 155] width 34 height 45
click at [0, 0] on input "In Store 3" at bounding box center [0, 0] width 0 height 0
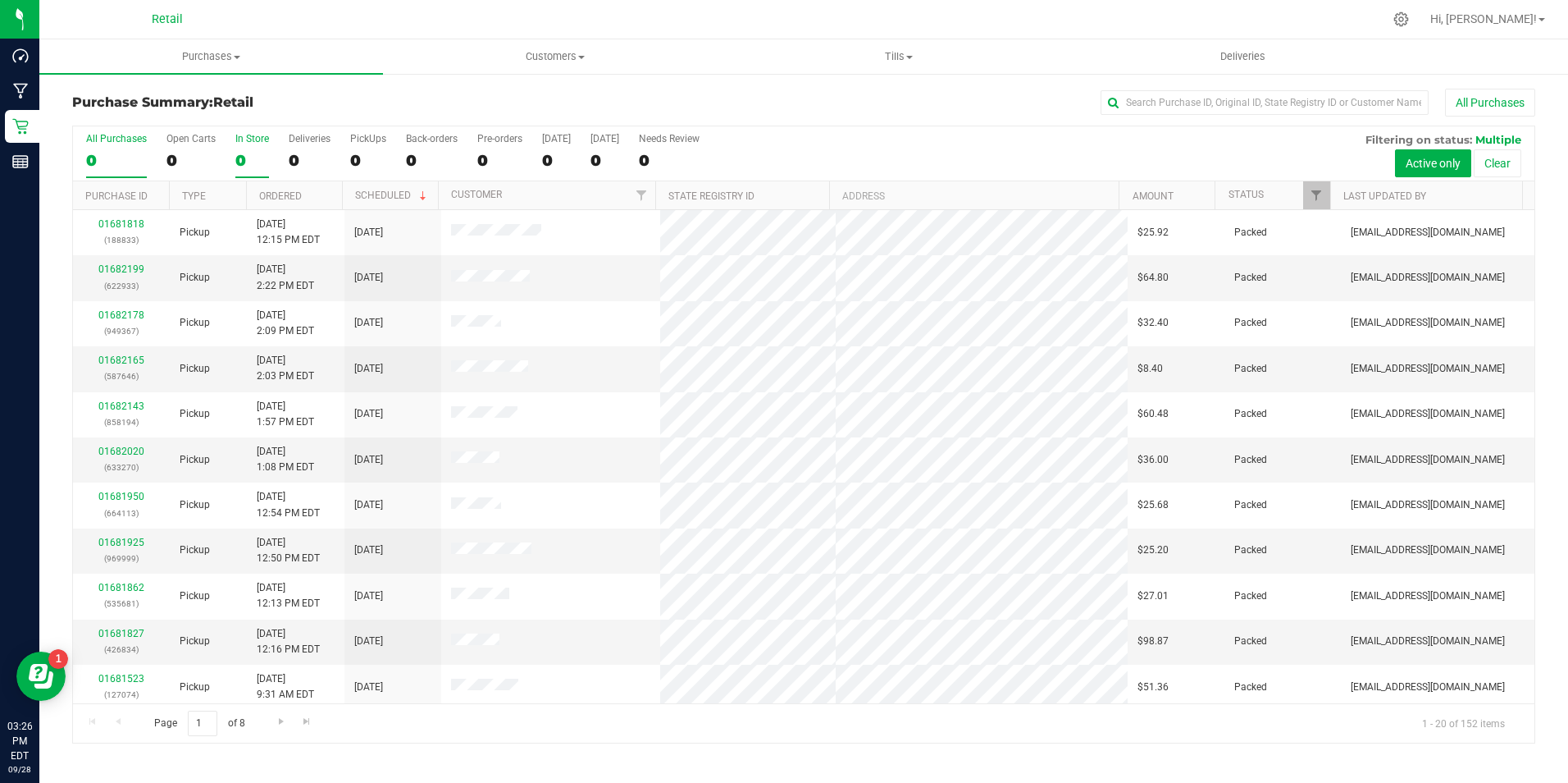
click at [245, 157] on div "0" at bounding box center [252, 160] width 34 height 19
click at [0, 0] on input "In Store 0" at bounding box center [0, 0] width 0 height 0
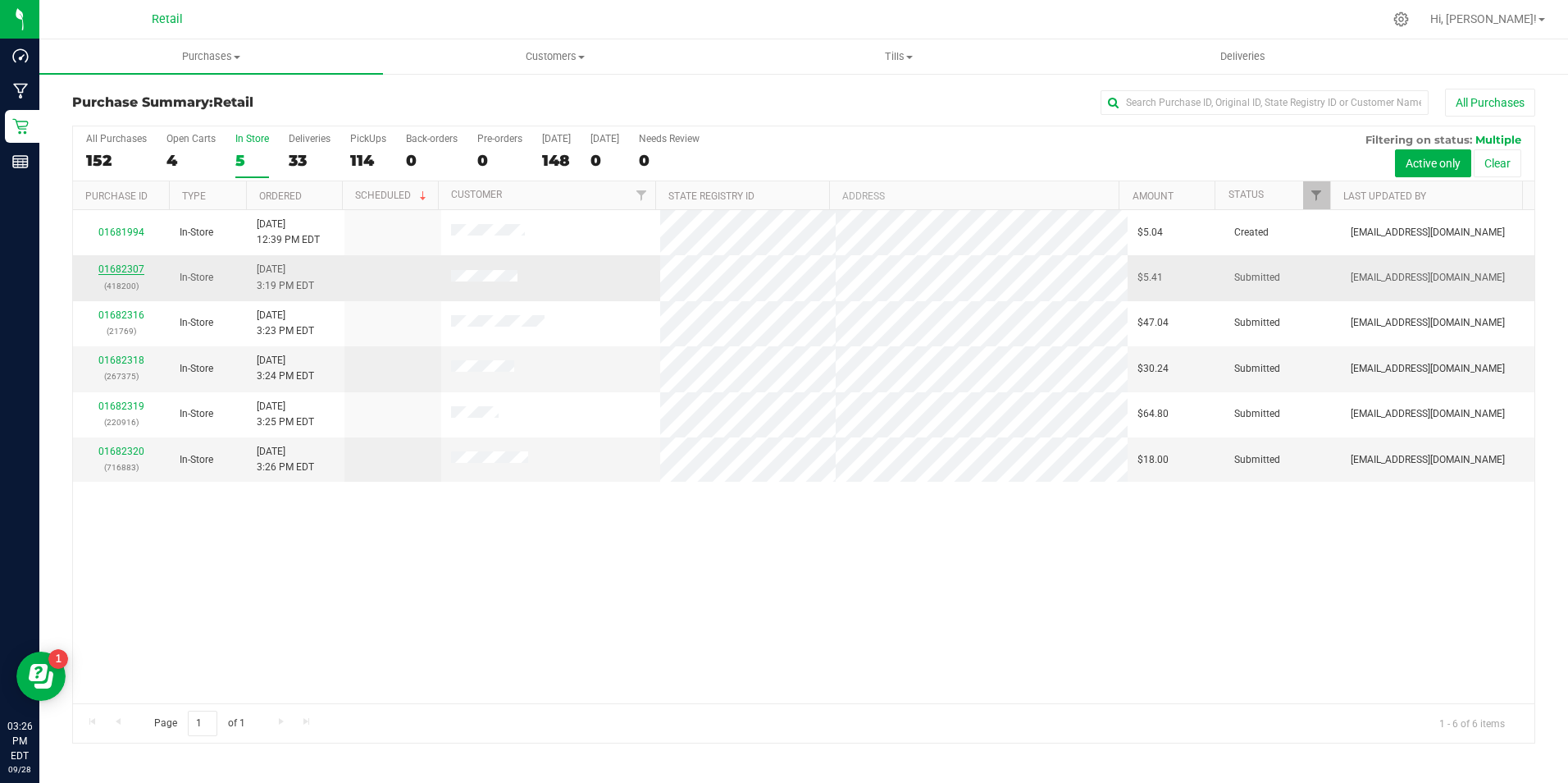
click at [121, 269] on link "01682307" at bounding box center [121, 269] width 46 height 11
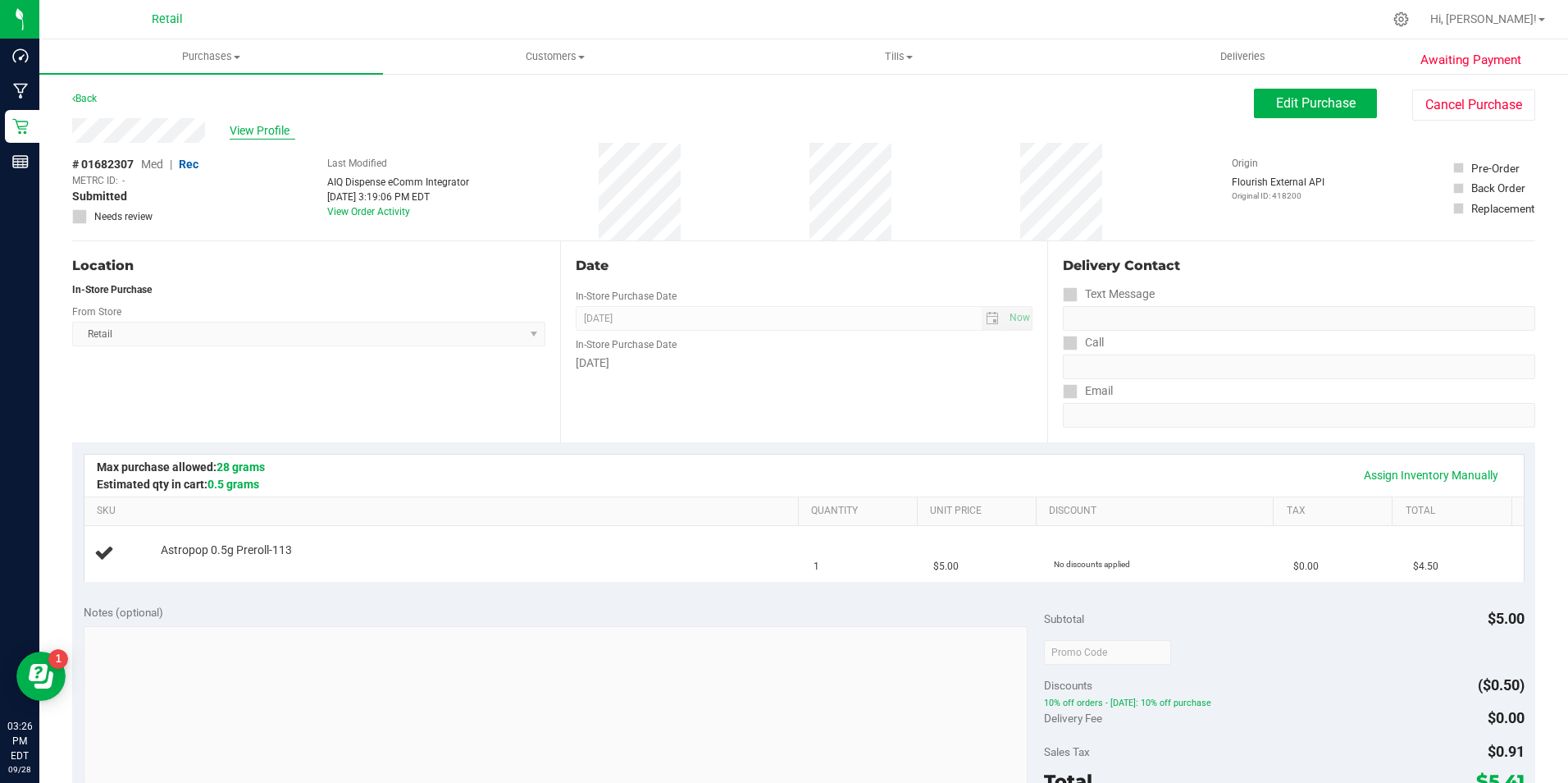
click at [267, 125] on span "View Profile" at bounding box center [262, 131] width 66 height 17
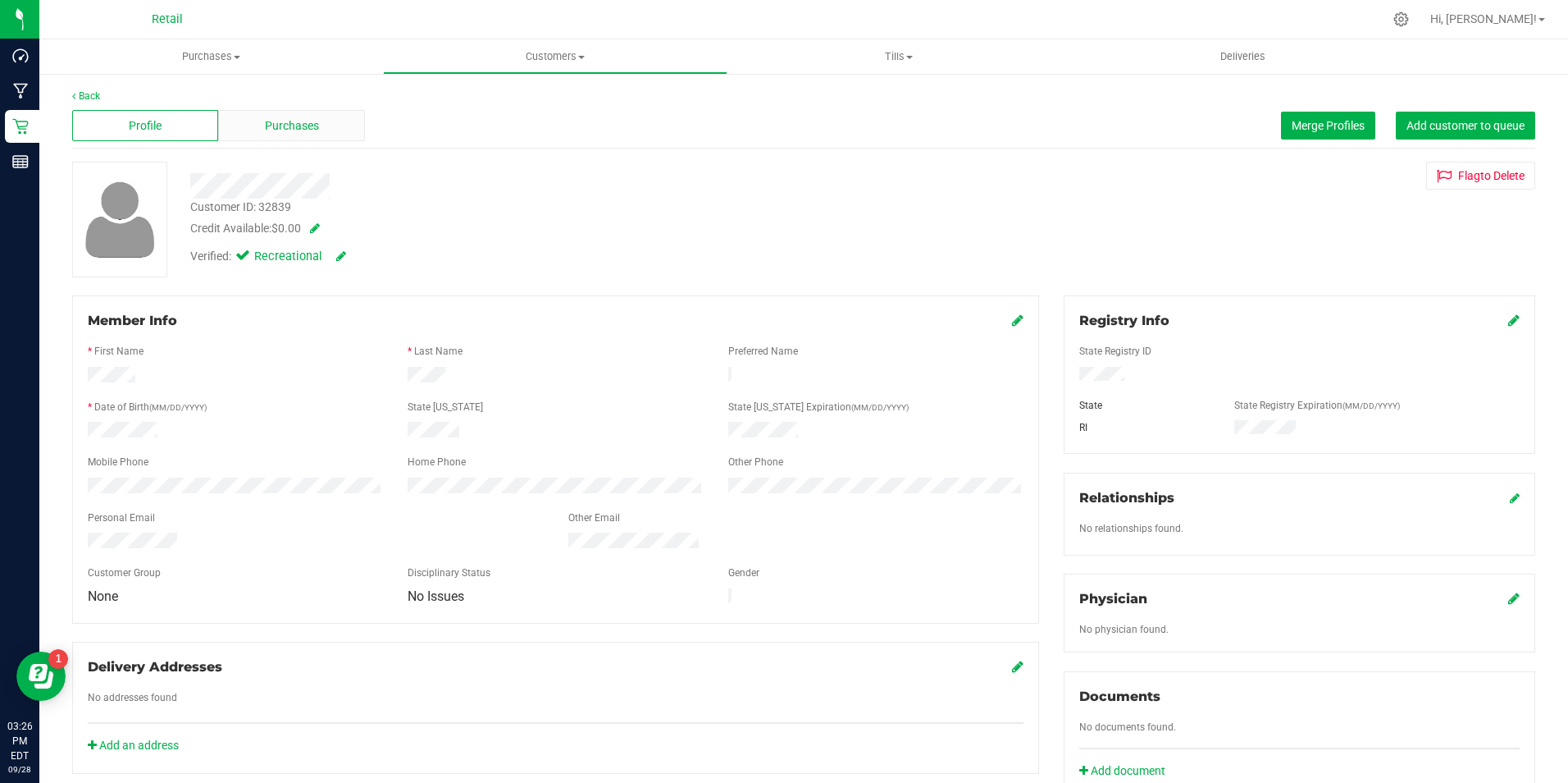
click at [325, 119] on div "Purchases" at bounding box center [291, 125] width 146 height 31
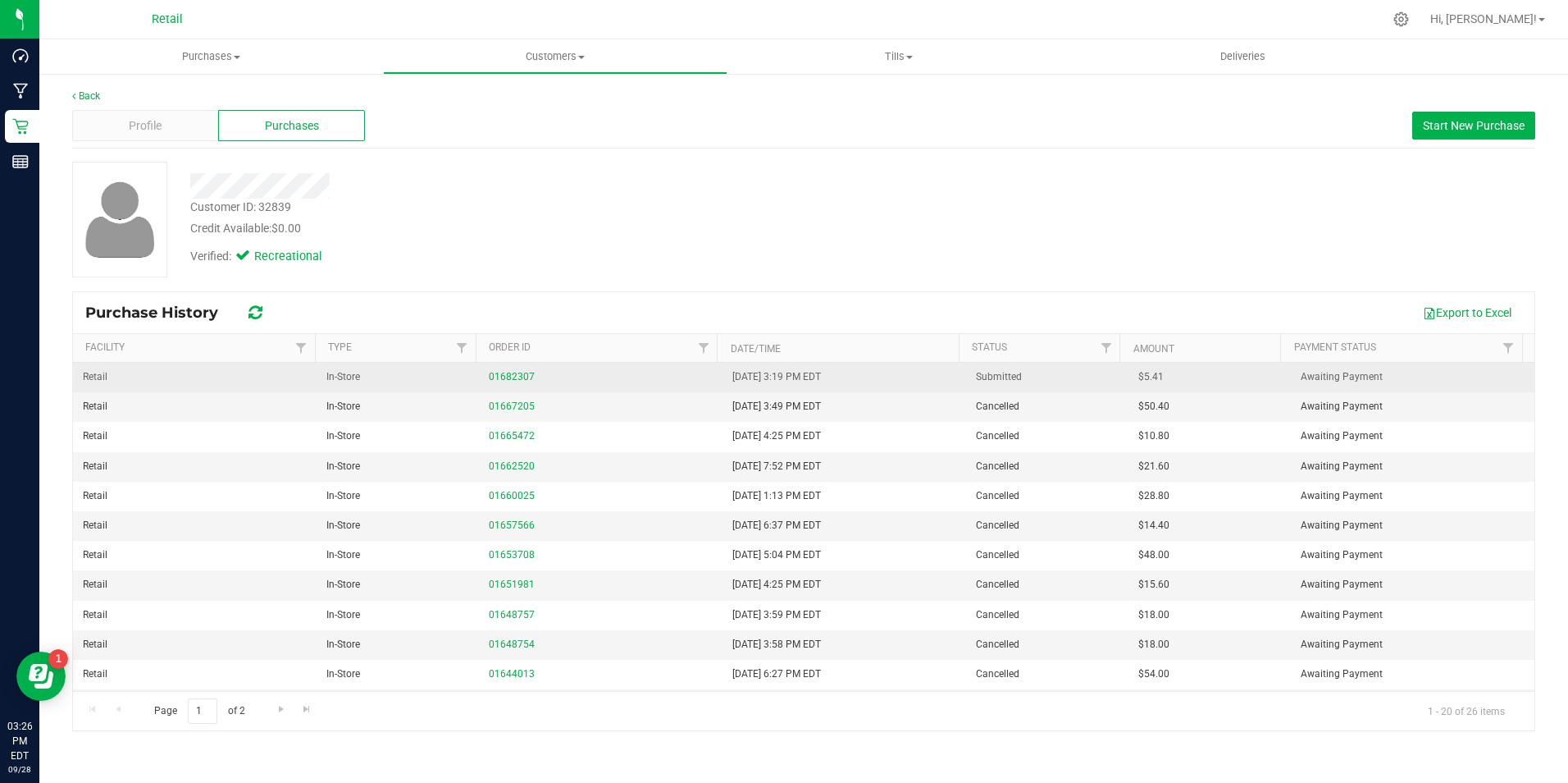
click at [499, 369] on div "01682307" at bounding box center [601, 376] width 224 height 16
click at [514, 374] on link "01682307" at bounding box center [512, 376] width 46 height 11
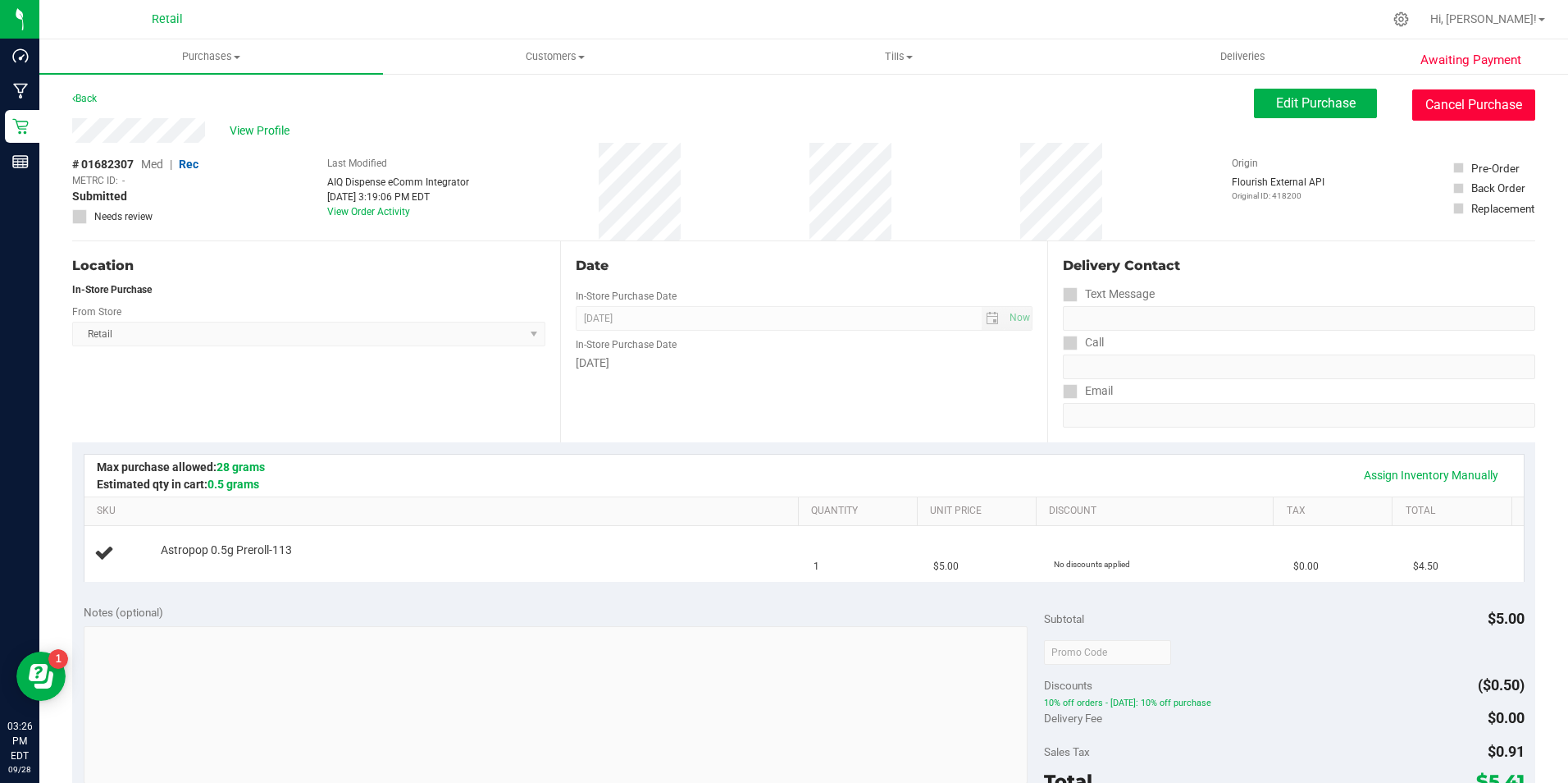
click at [1440, 101] on button "Cancel Purchase" at bounding box center [1474, 104] width 123 height 31
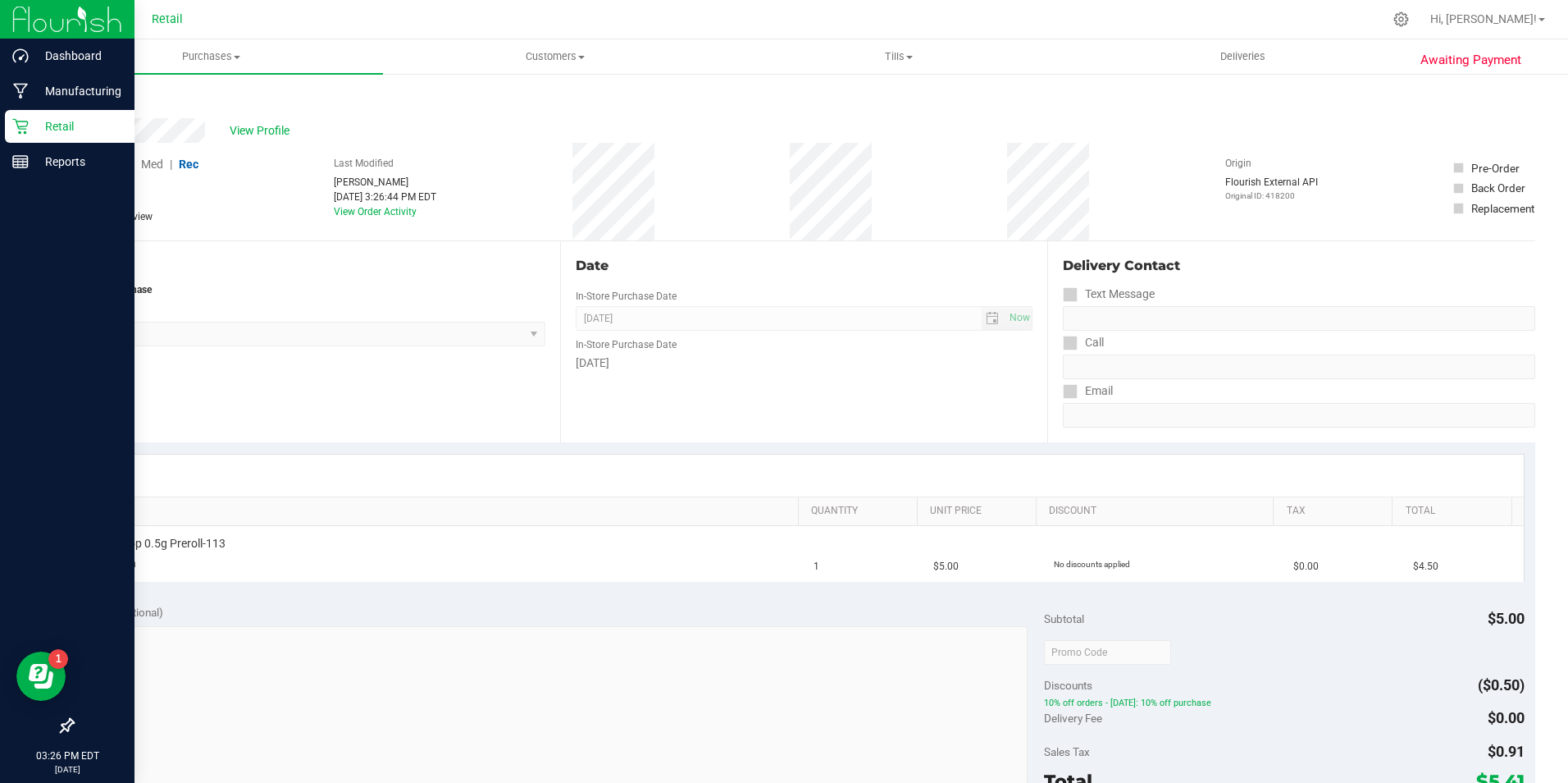
click at [36, 128] on p "Retail" at bounding box center [78, 126] width 99 height 20
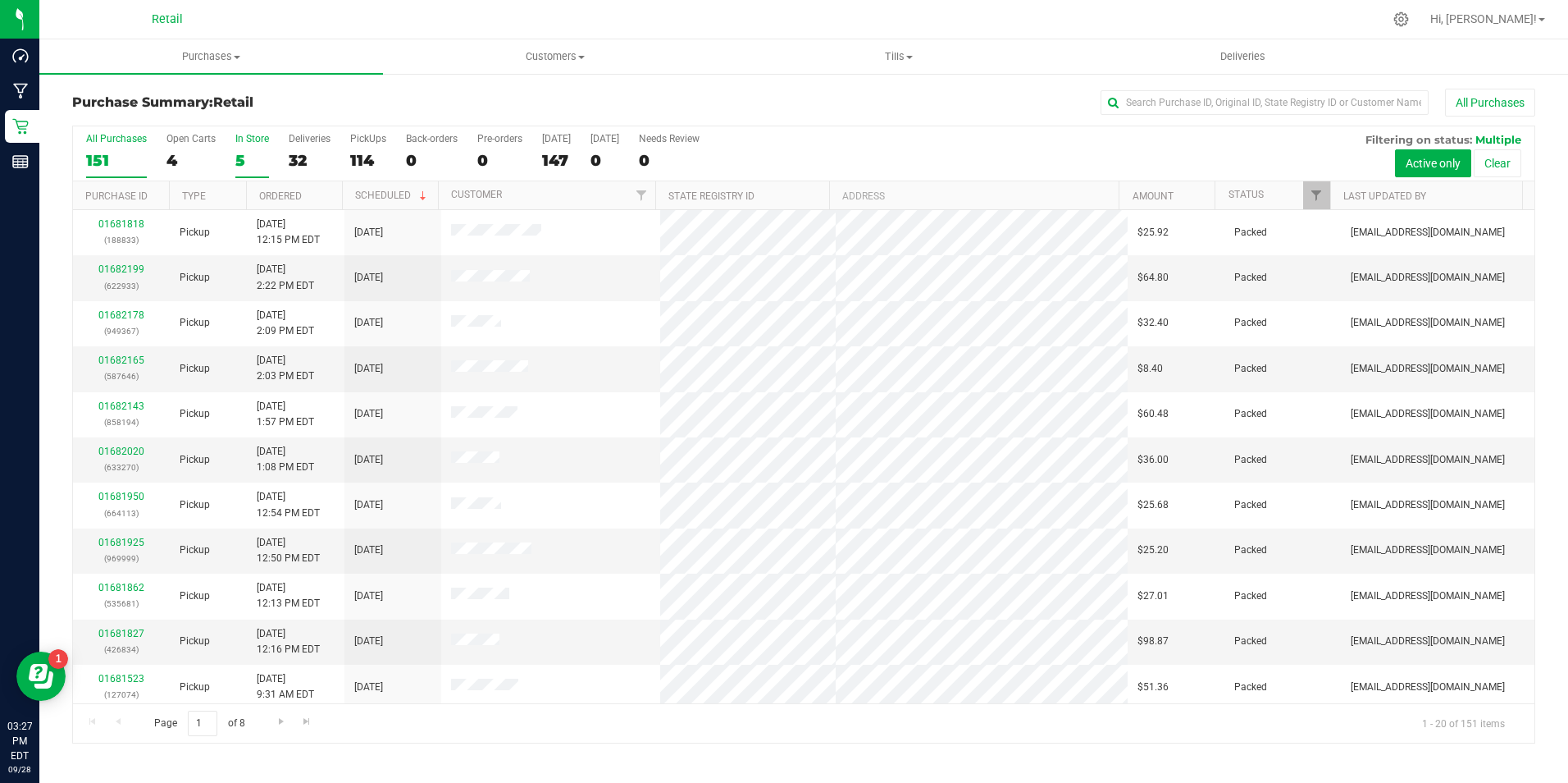
click at [253, 162] on div "5" at bounding box center [252, 160] width 34 height 19
click at [0, 0] on input "In Store 5" at bounding box center [0, 0] width 0 height 0
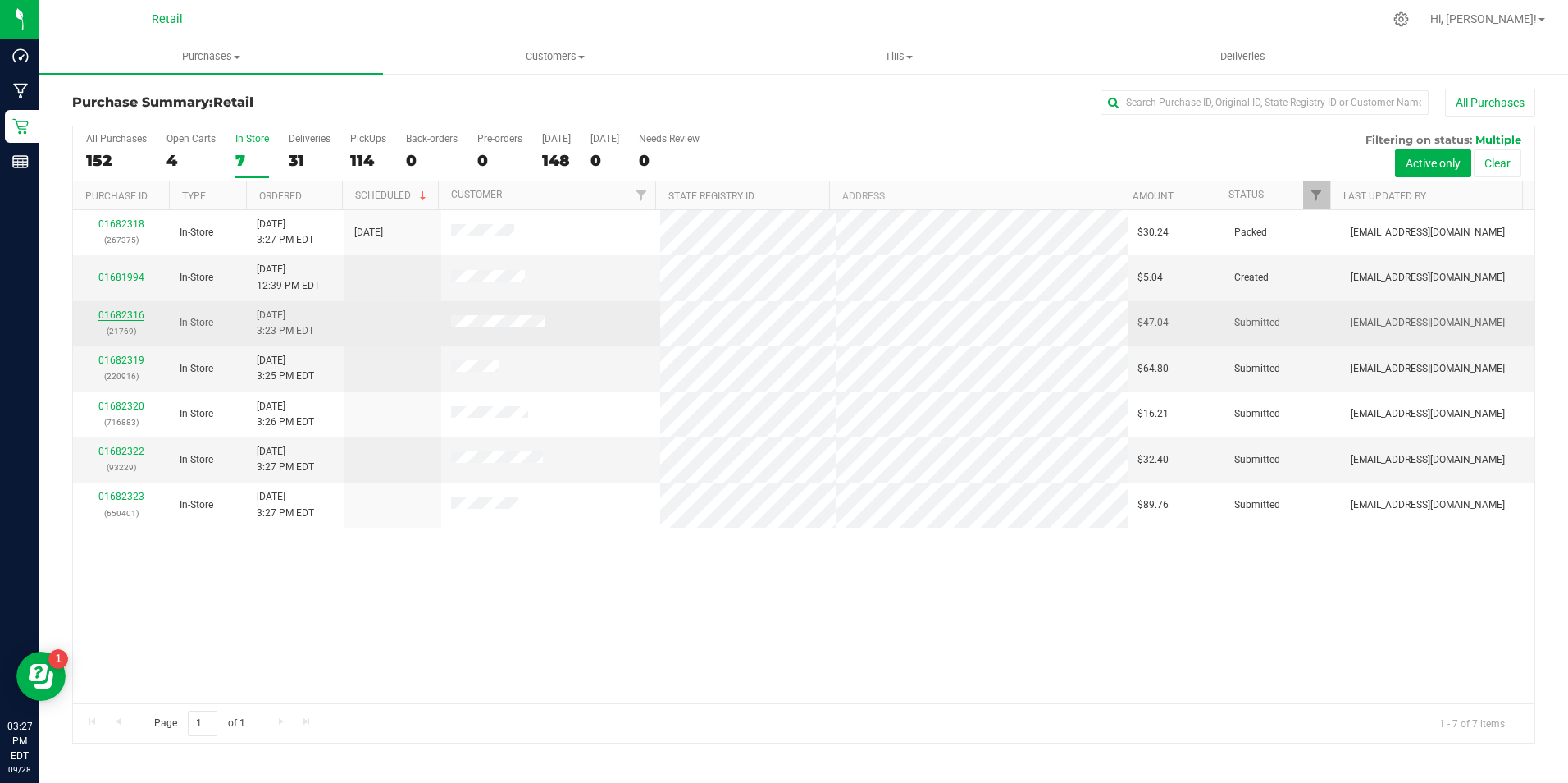
click at [132, 315] on link "01682316" at bounding box center [121, 315] width 46 height 11
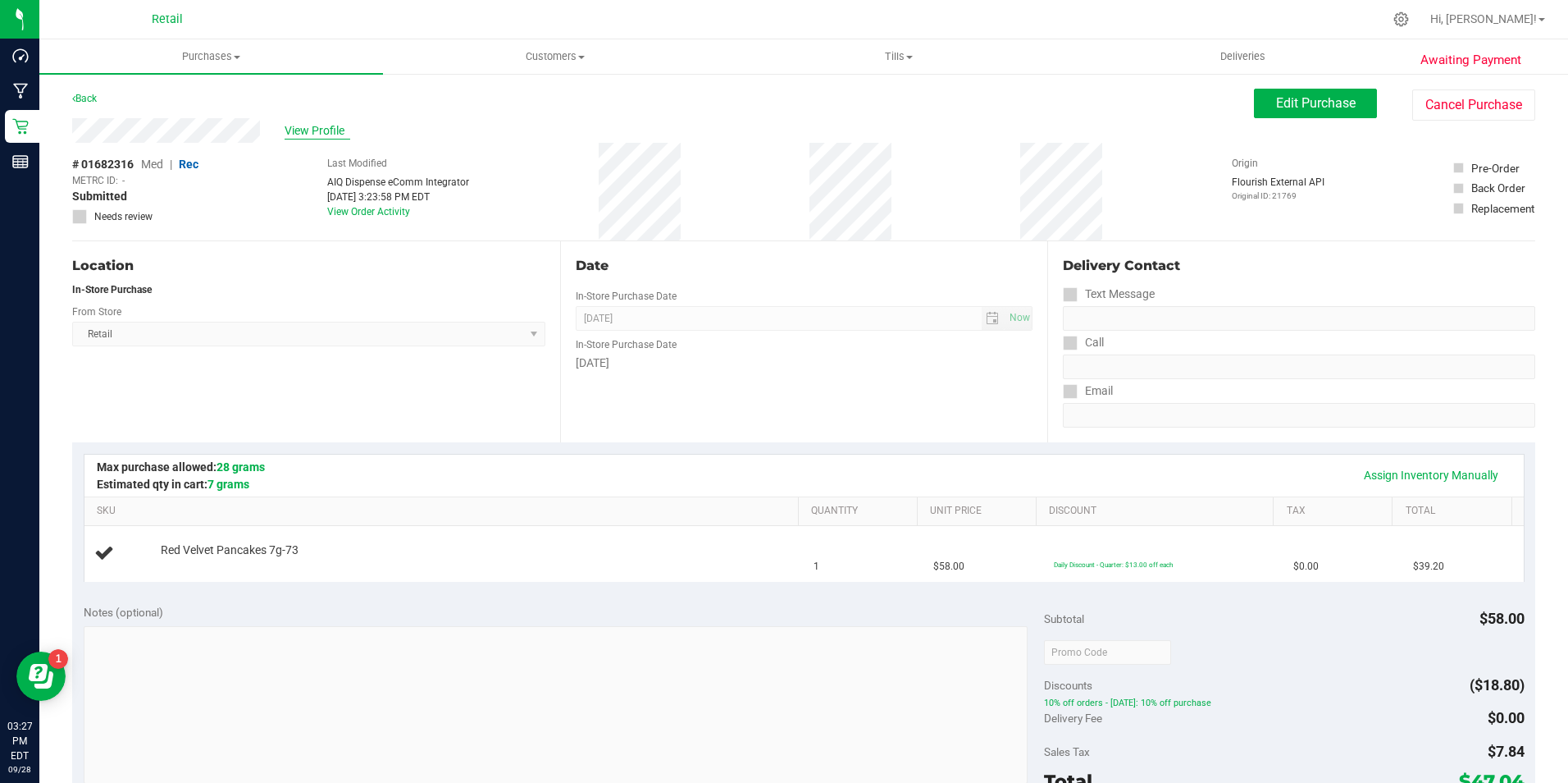
click at [306, 124] on span "View Profile" at bounding box center [318, 131] width 66 height 17
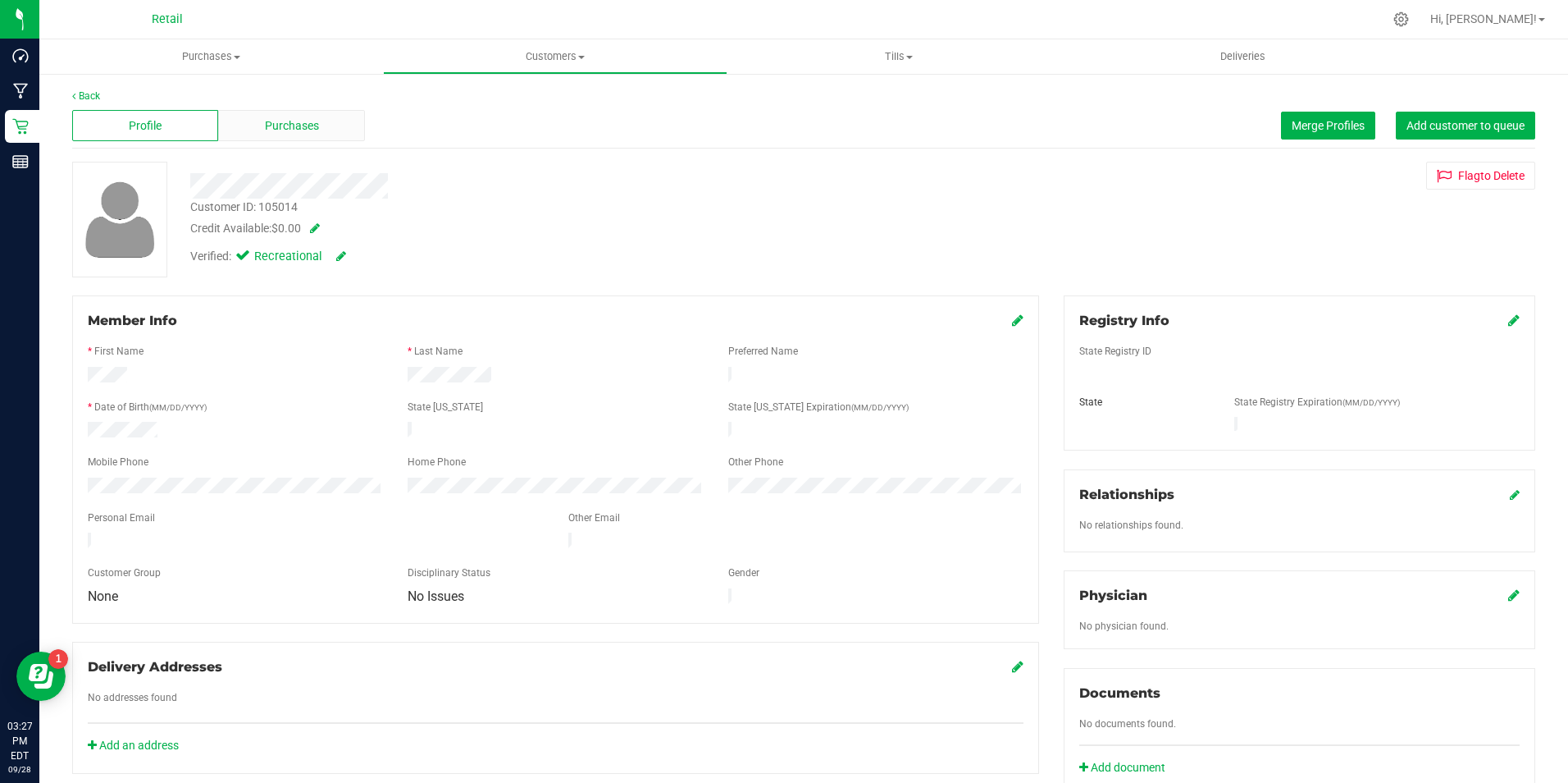
click at [318, 118] on div "Purchases" at bounding box center [291, 125] width 146 height 31
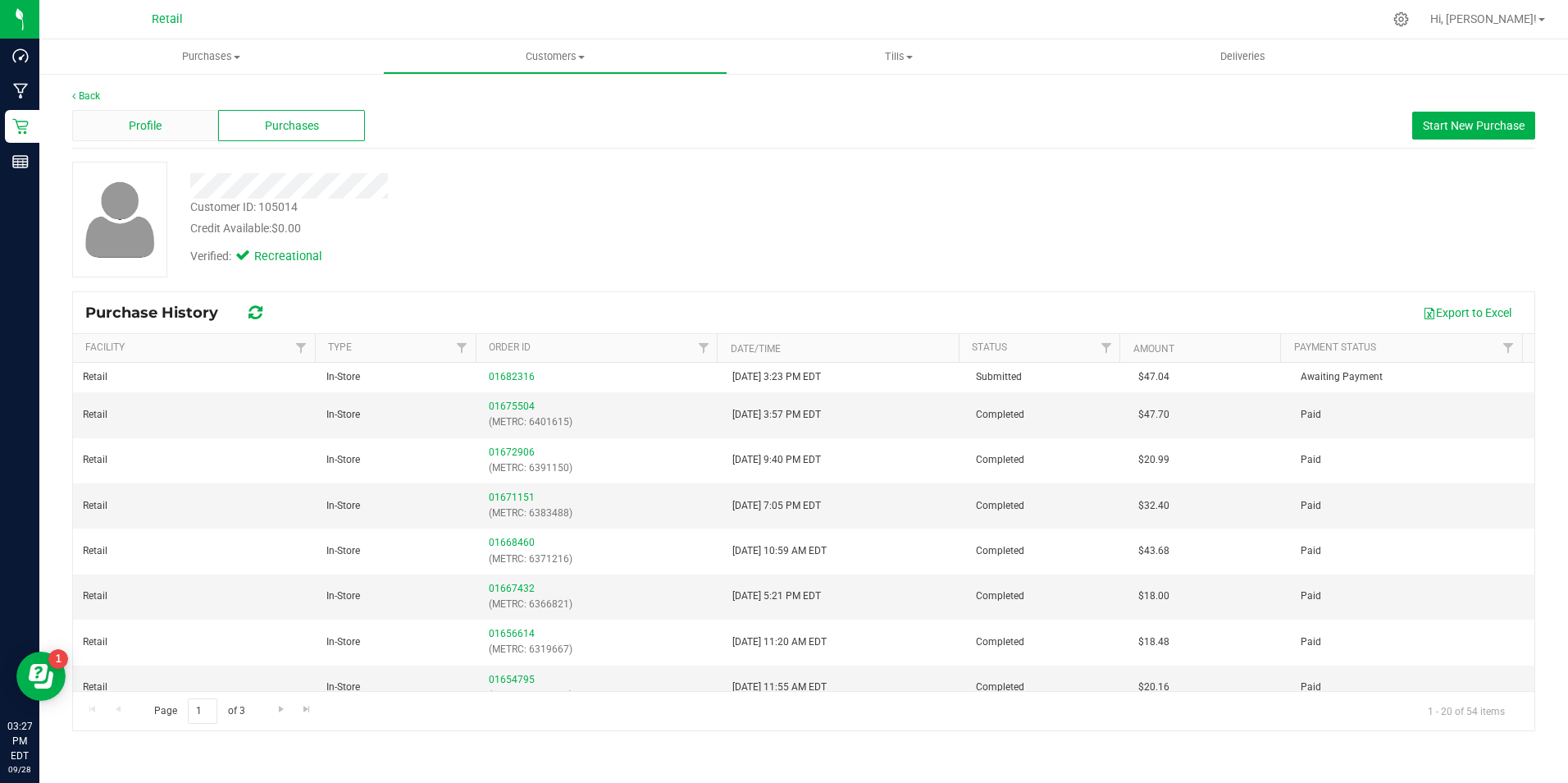
click at [163, 132] on div "Profile" at bounding box center [145, 125] width 146 height 31
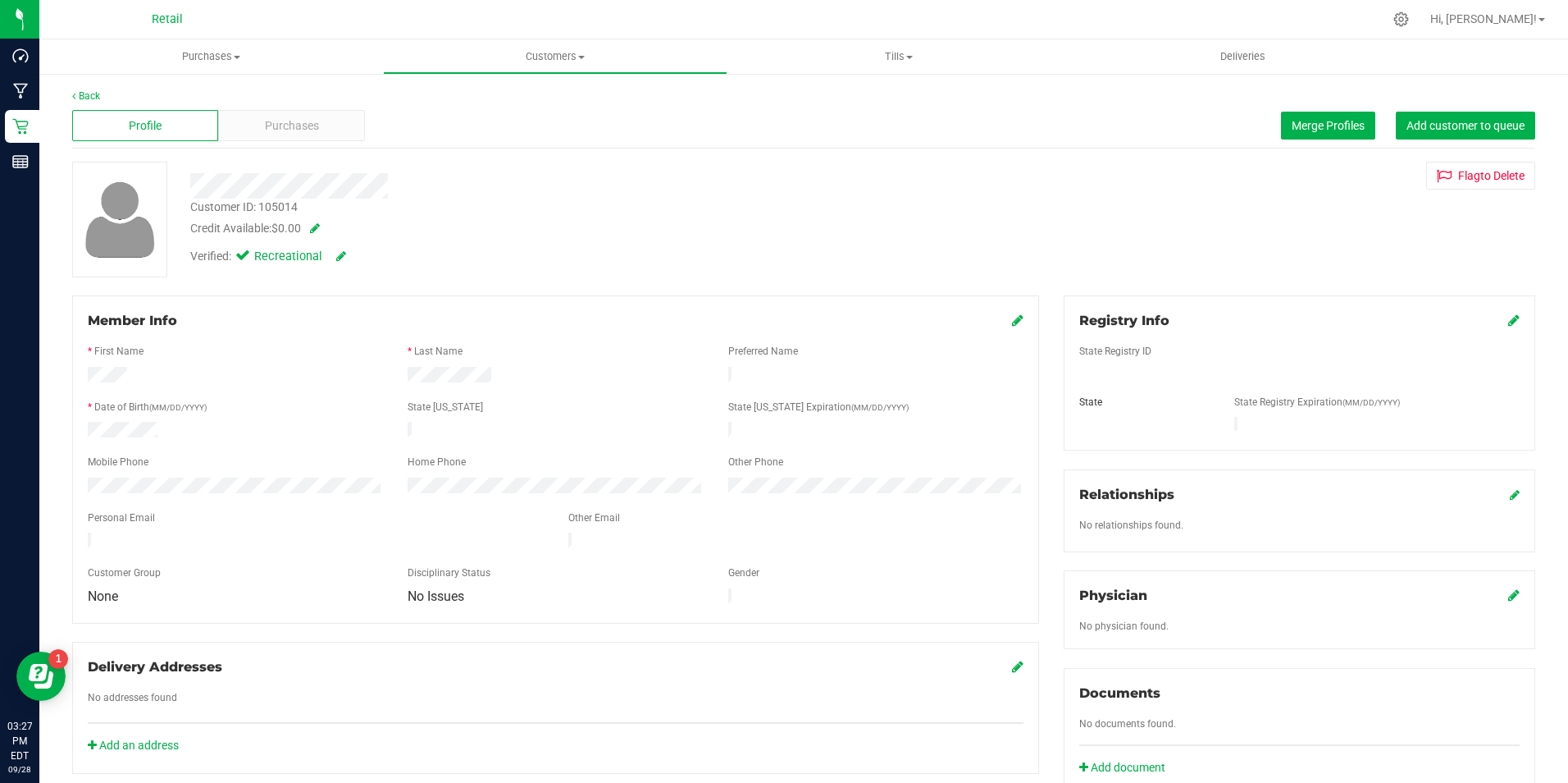
click at [269, 108] on div "Profile Purchases Merge Profiles Add customer to queue" at bounding box center [804, 126] width 1464 height 45
click at [248, 116] on div "Purchases" at bounding box center [291, 125] width 146 height 31
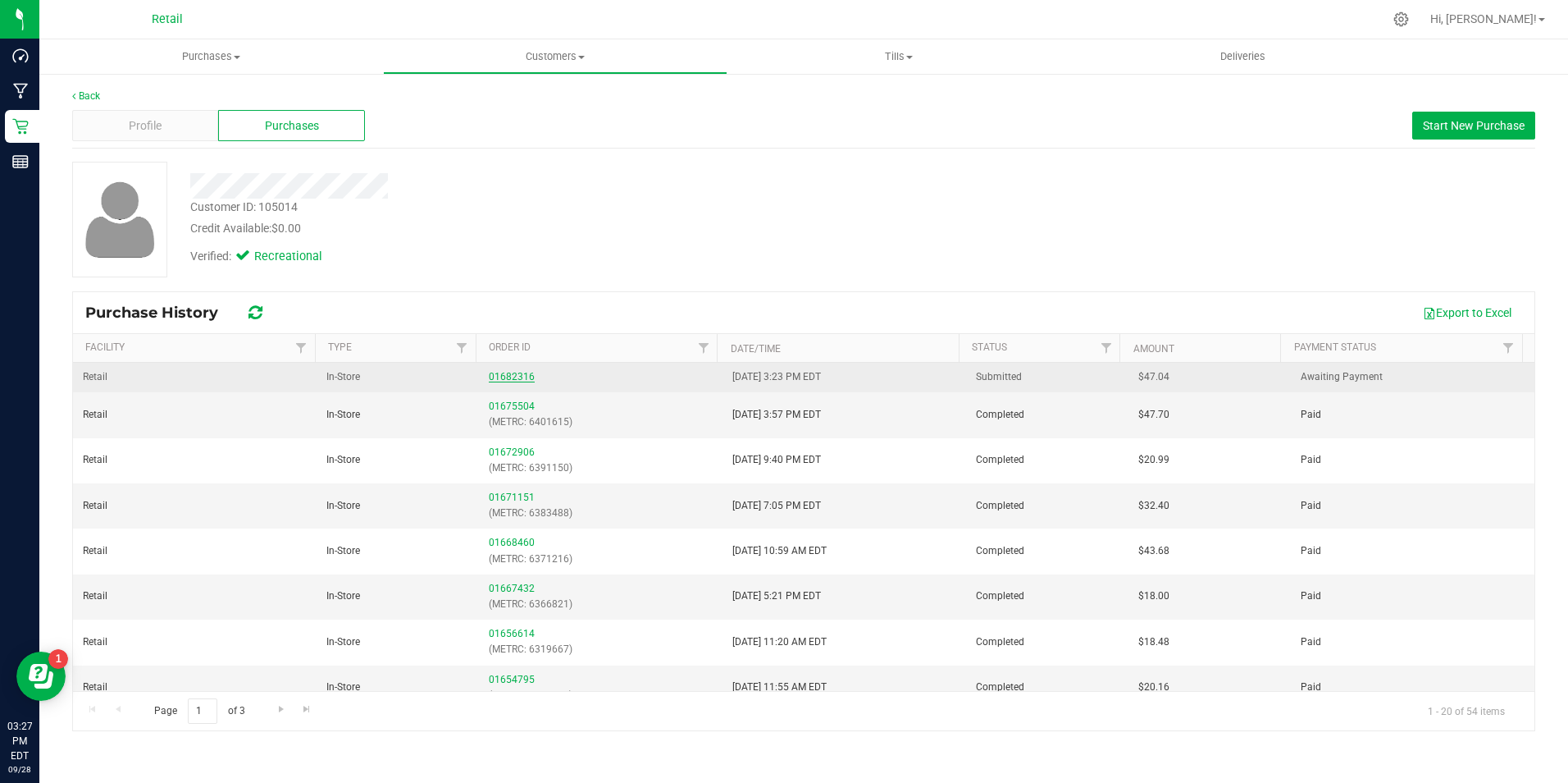
click at [495, 375] on link "01682316" at bounding box center [512, 376] width 46 height 11
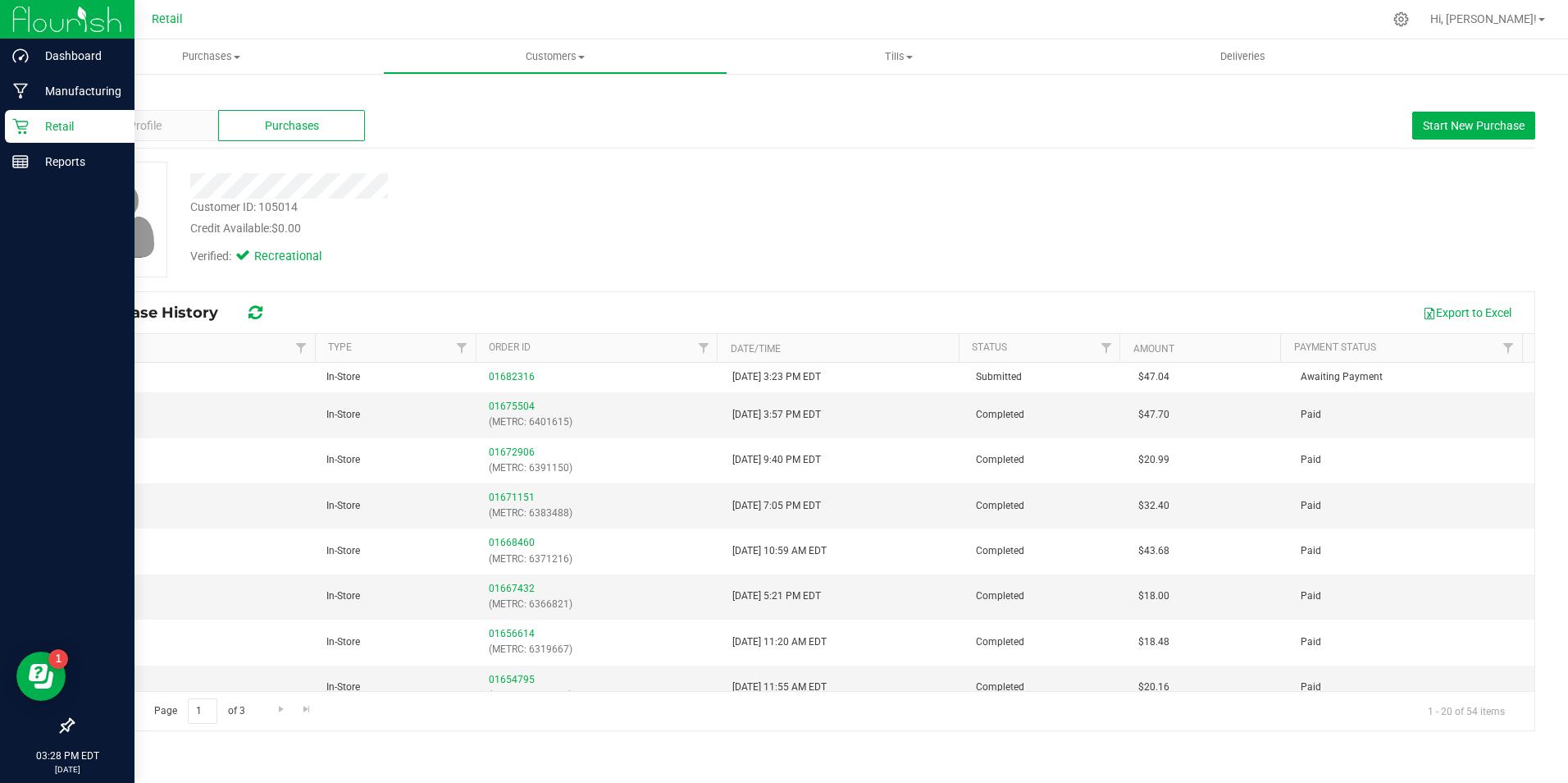
click at [33, 118] on p "Retail" at bounding box center [78, 126] width 99 height 20
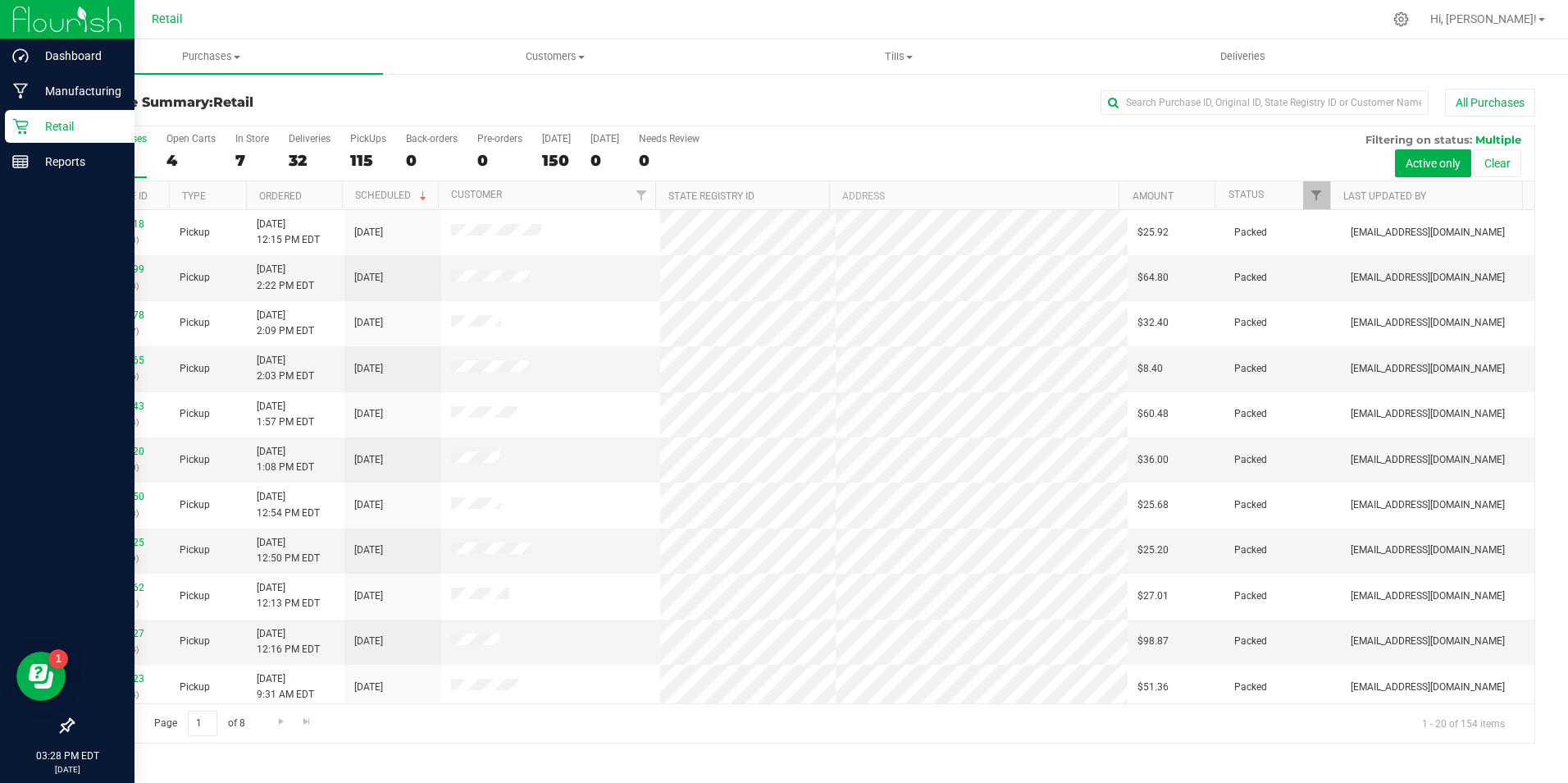
click at [41, 120] on p "Retail" at bounding box center [78, 126] width 99 height 20
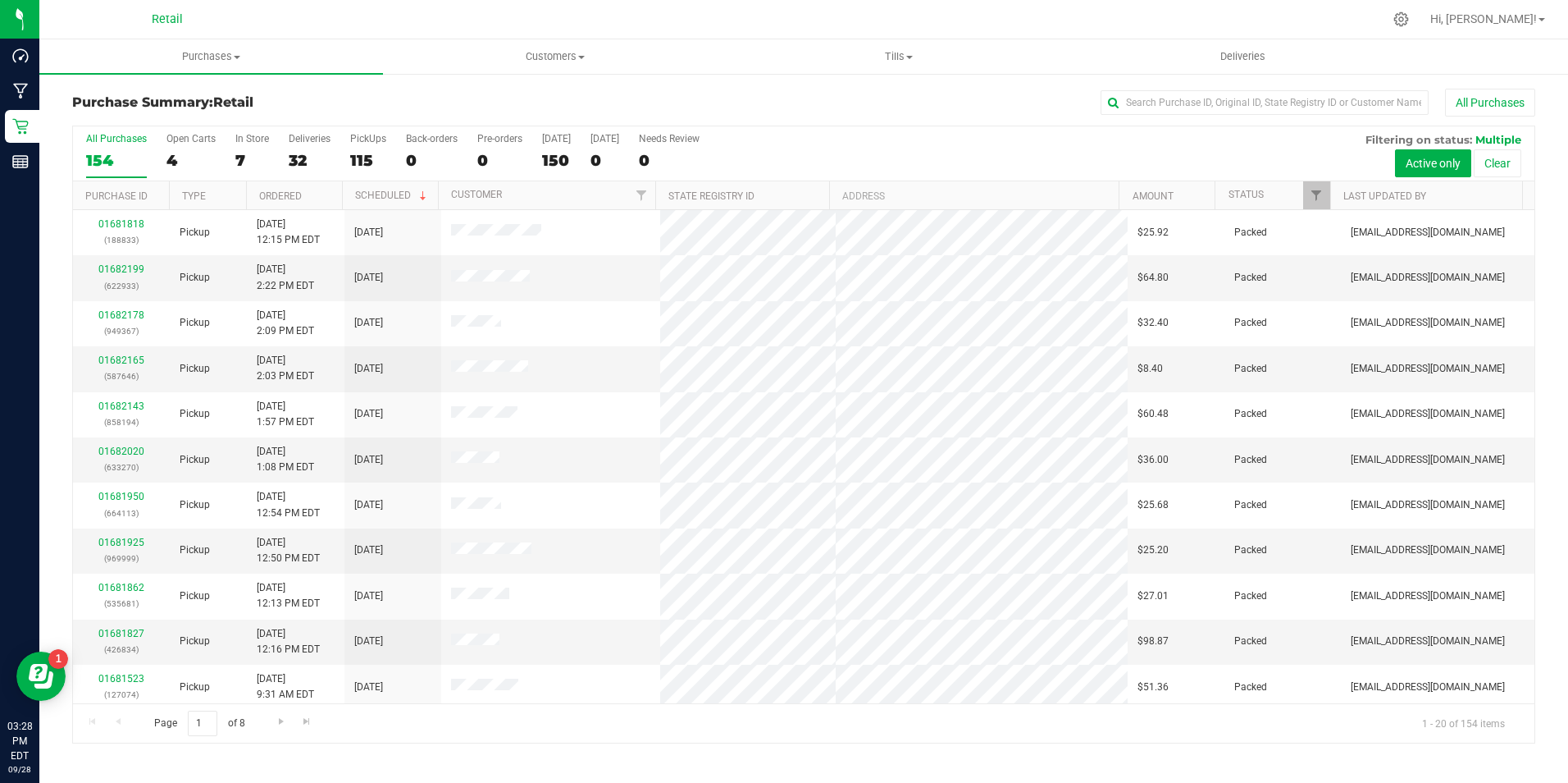
click at [233, 170] on div "All Purchases 154 Open Carts 4 In Store 7 Deliveries 32 PickUps 115 Back-orders…" at bounding box center [804, 153] width 1462 height 55
click at [240, 163] on div "7" at bounding box center [252, 160] width 34 height 19
click at [0, 0] on input "In Store 7" at bounding box center [0, 0] width 0 height 0
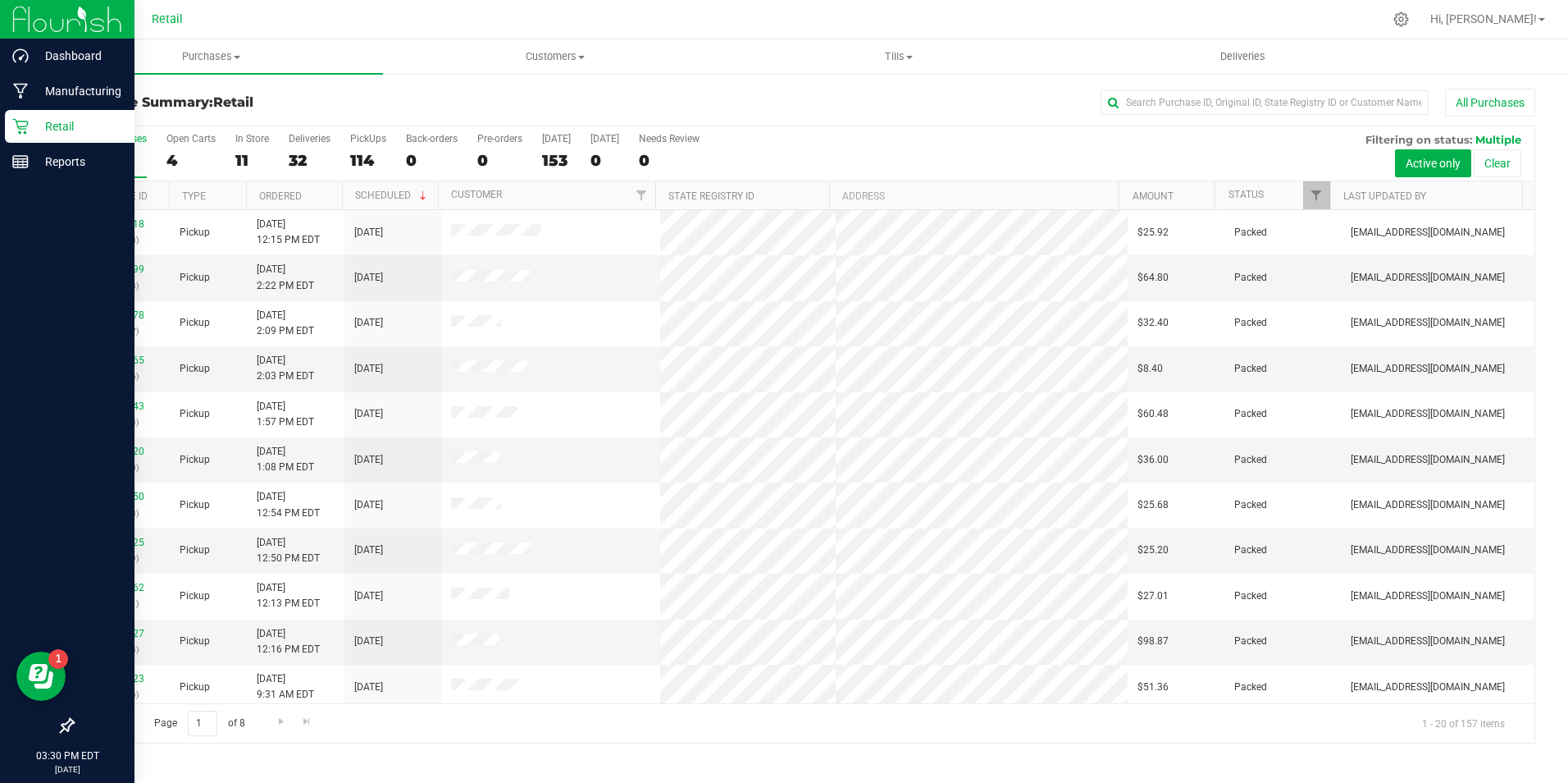
click at [15, 118] on div "Retail" at bounding box center [70, 126] width 130 height 33
